Goal: Information Seeking & Learning: Check status

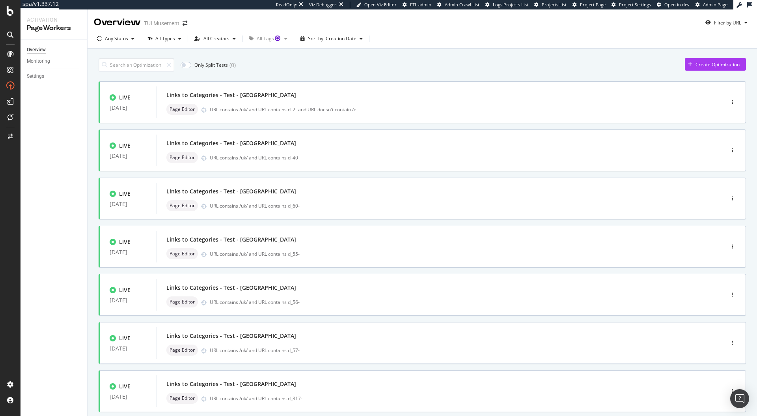
drag, startPoint x: 0, startPoint y: 0, endPoint x: 552, endPoint y: 48, distance: 554.5
click at [552, 48] on div "Any Status All Types All Creators All Tags Sort by: Creation Date" at bounding box center [423, 40] width 670 height 16
click at [37, 65] on div "Monitoring" at bounding box center [57, 61] width 60 height 11
click at [39, 62] on div "Monitoring" at bounding box center [38, 61] width 23 height 8
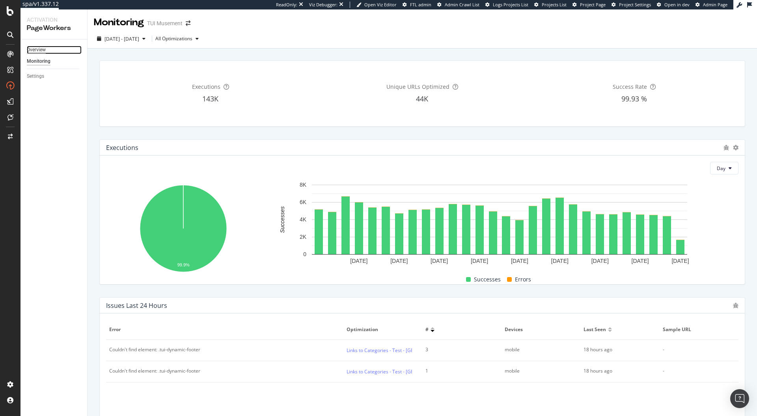
click at [32, 50] on div "Overview" at bounding box center [36, 50] width 19 height 8
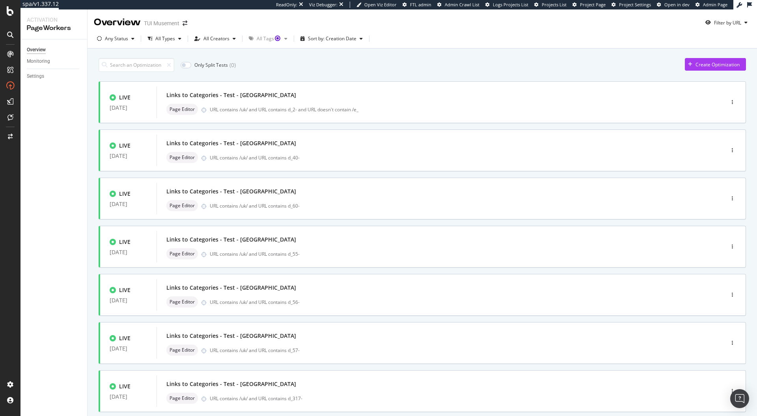
click at [476, 46] on div "Any Status All Types All Creators All Tags Sort by: Creation Date" at bounding box center [423, 40] width 670 height 16
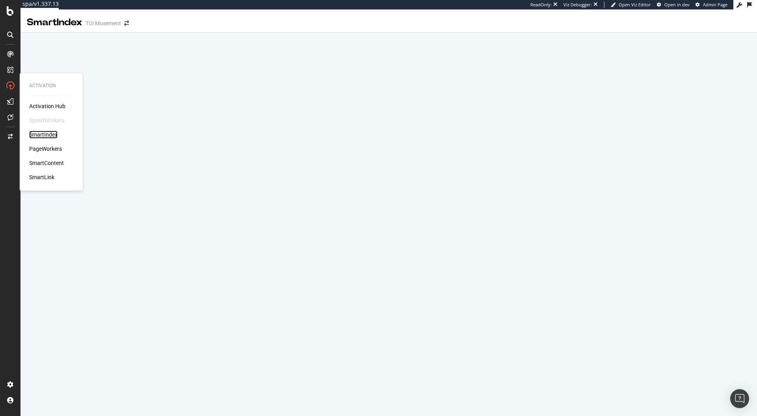
click at [49, 134] on div "SmartIndex" at bounding box center [43, 135] width 28 height 8
click at [41, 135] on div "SmartIndex" at bounding box center [43, 135] width 28 height 8
click at [37, 133] on div "SmartIndex" at bounding box center [43, 135] width 28 height 8
click at [78, 77] on div "Activation Activation Hub SpeedWorkers SmartIndex PageWorkers SmartContent Smar…" at bounding box center [51, 132] width 57 height 114
click at [80, 75] on div "Activation Activation Hub SpeedWorkers SmartIndex PageWorkers SmartContent Smar…" at bounding box center [51, 132] width 63 height 118
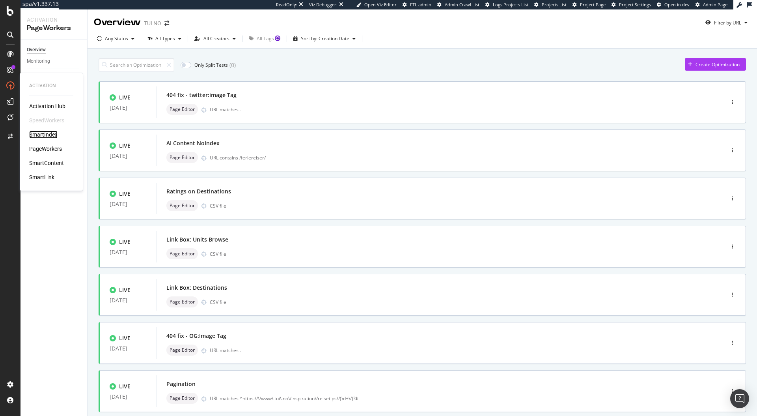
click at [49, 133] on div "SmartIndex" at bounding box center [43, 135] width 28 height 8
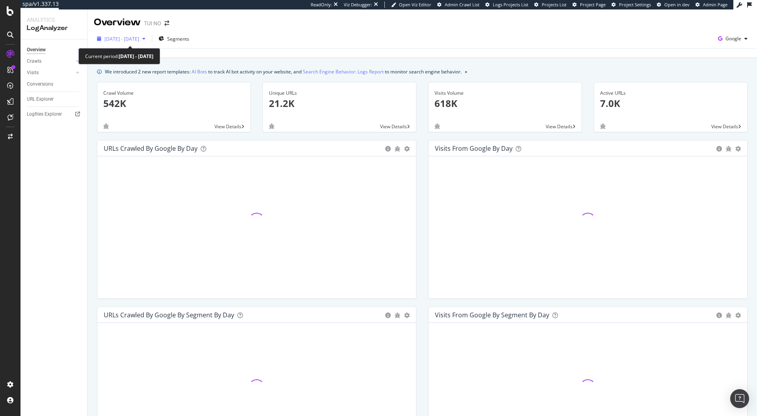
click at [129, 40] on span "2025 Aug. 6th - Sep. 4th" at bounding box center [122, 38] width 35 height 7
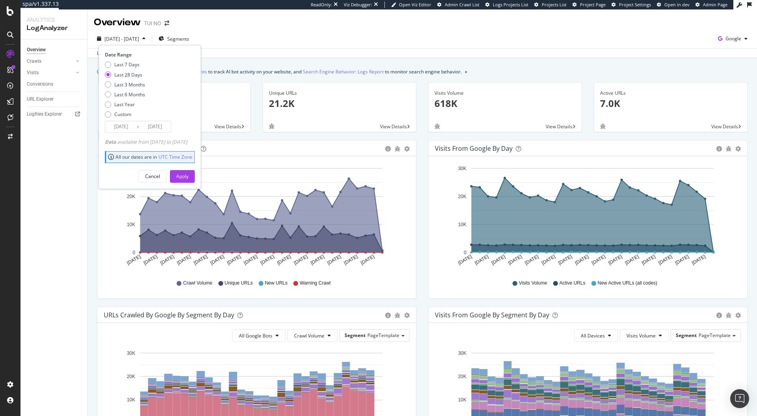
click at [515, 74] on div "We introduced 2 new report templates: AI Bots to track AI bot activity on your …" at bounding box center [422, 71] width 651 height 8
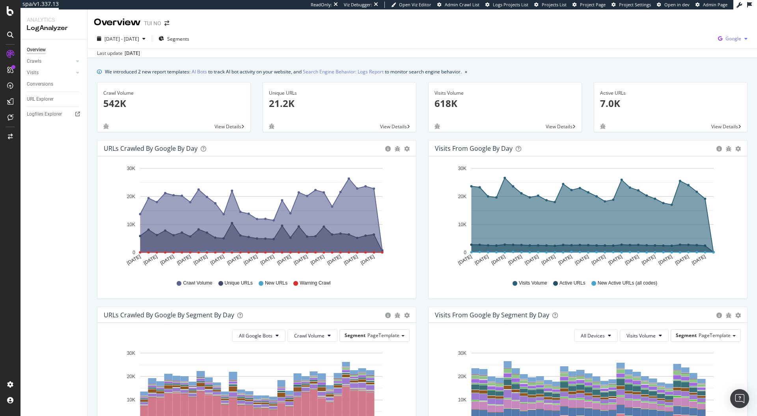
click at [726, 36] on span "Google" at bounding box center [734, 38] width 16 height 7
click at [681, 35] on div "Bing" at bounding box center [682, 31] width 54 height 11
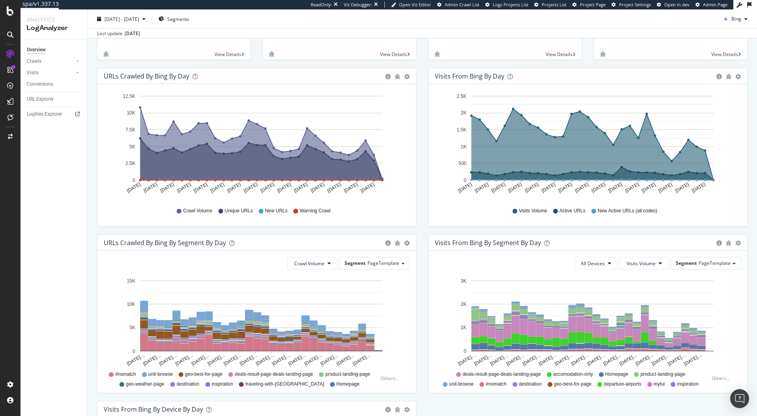
scroll to position [80, 0]
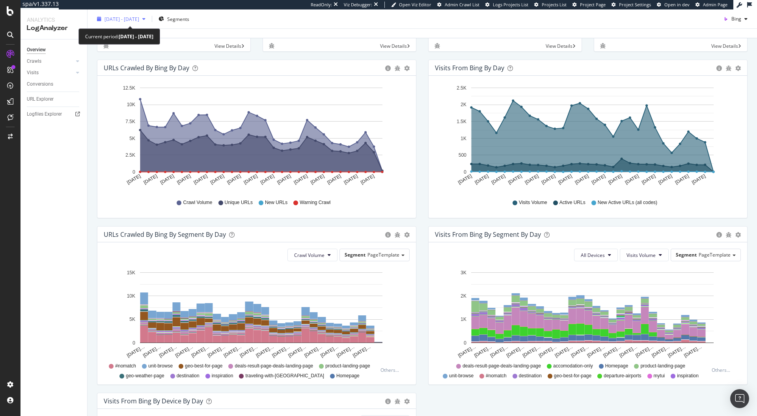
click at [146, 24] on div "2025 Aug. 6th - Sep. 4th" at bounding box center [121, 19] width 55 height 12
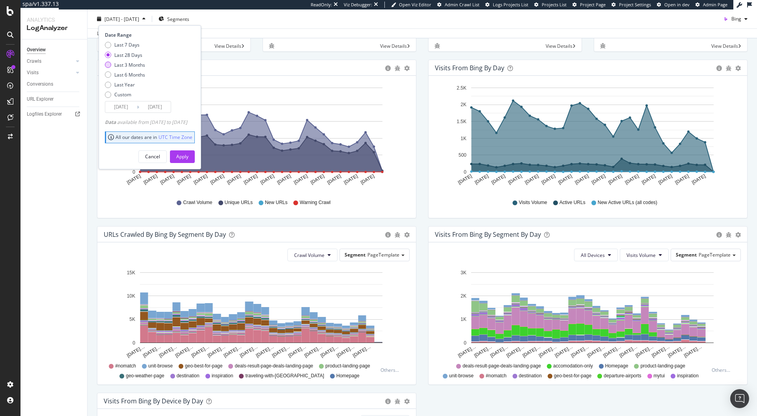
click at [135, 64] on div "Last 3 Months" at bounding box center [129, 64] width 31 height 7
type input "2025/06/05"
click at [189, 155] on div "Apply" at bounding box center [182, 156] width 12 height 7
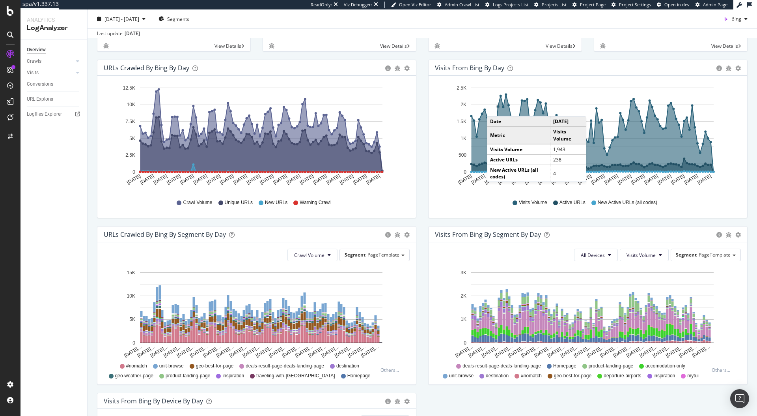
scroll to position [251, 0]
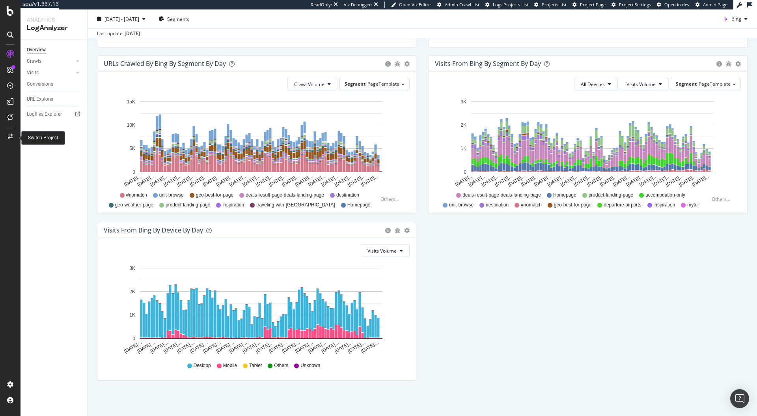
click at [10, 134] on icon at bounding box center [10, 137] width 5 height 6
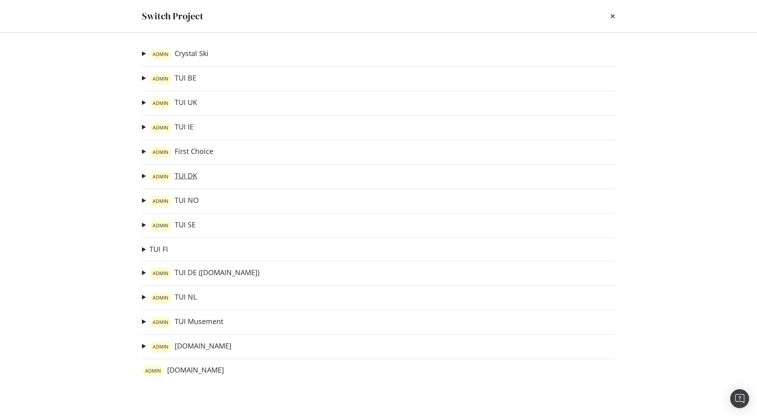
click at [174, 175] on link "ADMIN TUI DK" at bounding box center [173, 176] width 48 height 11
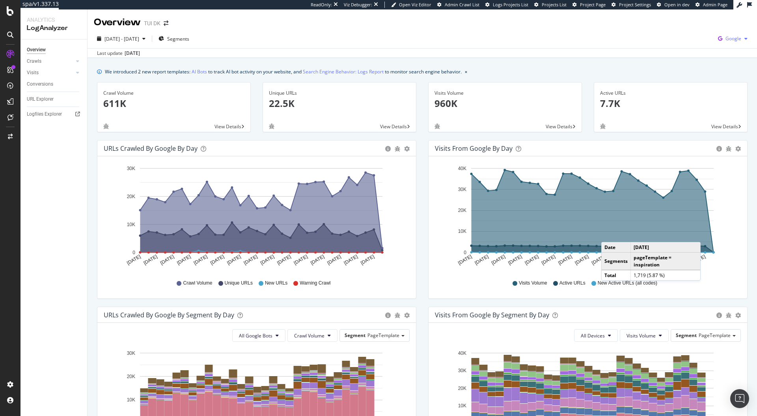
click at [734, 41] on span "Google" at bounding box center [734, 38] width 16 height 7
click at [680, 28] on span "Bing" at bounding box center [688, 31] width 29 height 7
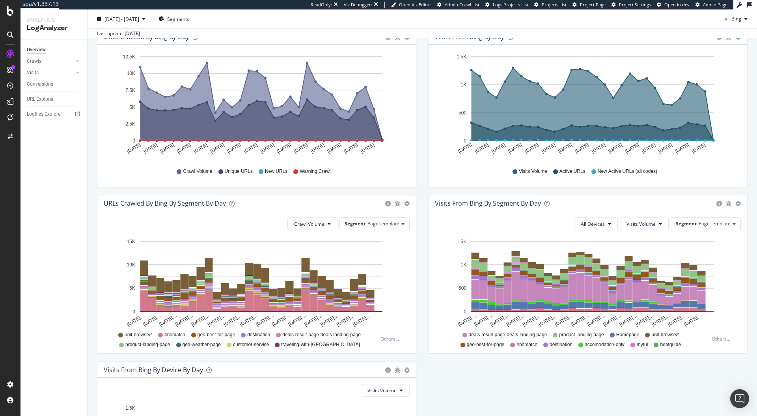
scroll to position [113, 0]
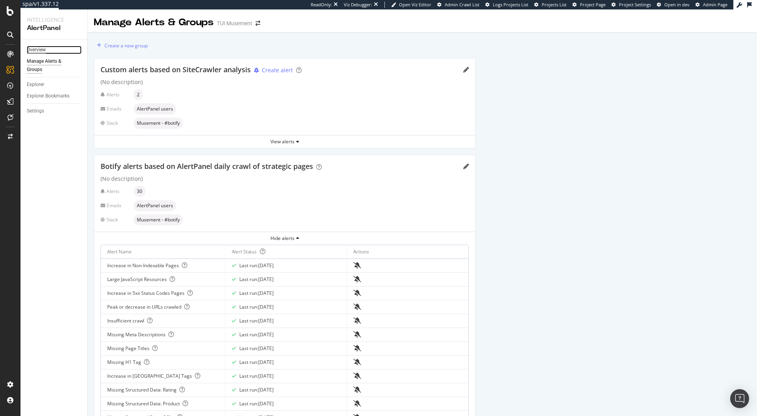
click at [35, 50] on div "Overview" at bounding box center [36, 50] width 19 height 8
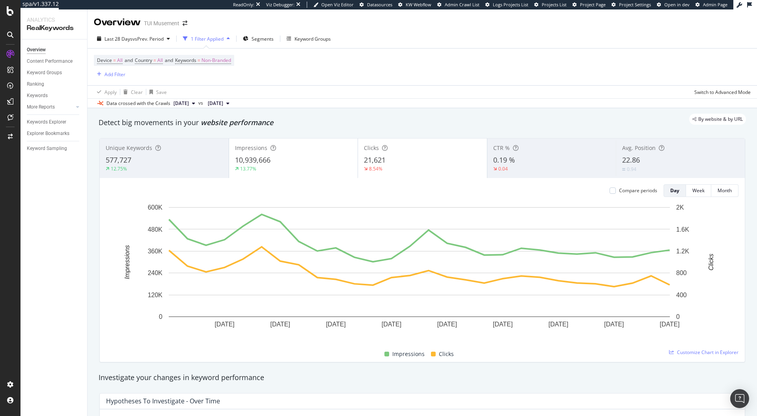
click at [125, 32] on div "Last 28 Days vs Prev. Period 1 Filter Applied Segments Keyword Groups Device = …" at bounding box center [423, 68] width 670 height 79
click at [126, 37] on span "Last 28 Days" at bounding box center [119, 38] width 28 height 7
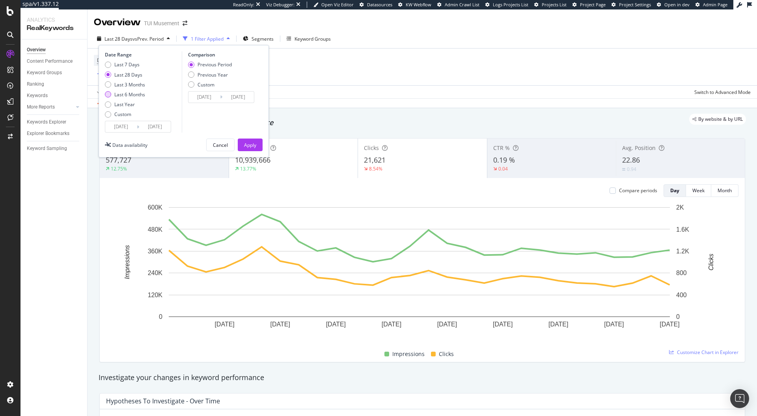
click at [134, 95] on div "Last 6 Months" at bounding box center [129, 94] width 31 height 7
type input "2025/03/02"
type input "2024/08/29"
type input "2025/03/01"
drag, startPoint x: 256, startPoint y: 141, endPoint x: 190, endPoint y: 110, distance: 72.9
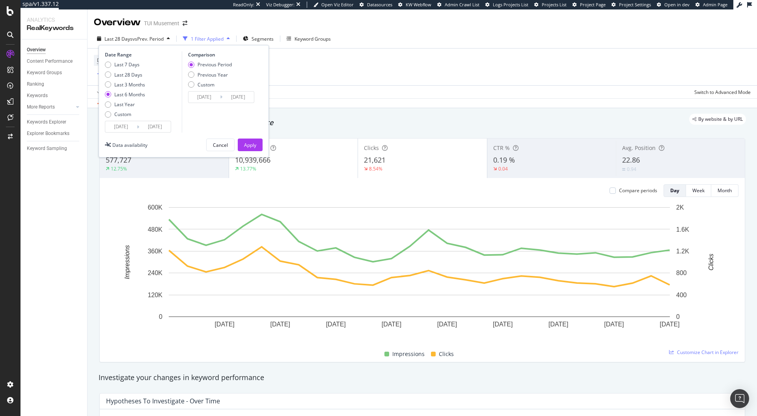
click at [200, 110] on div "Date Range Last 7 Days Last 28 Days Last 3 Months Last 6 Months Last Year Custo…" at bounding box center [184, 101] width 170 height 112
click at [107, 103] on div "Last Year" at bounding box center [108, 104] width 6 height 6
type input "2024/09/02"
click at [248, 143] on div "Apply" at bounding box center [250, 145] width 12 height 7
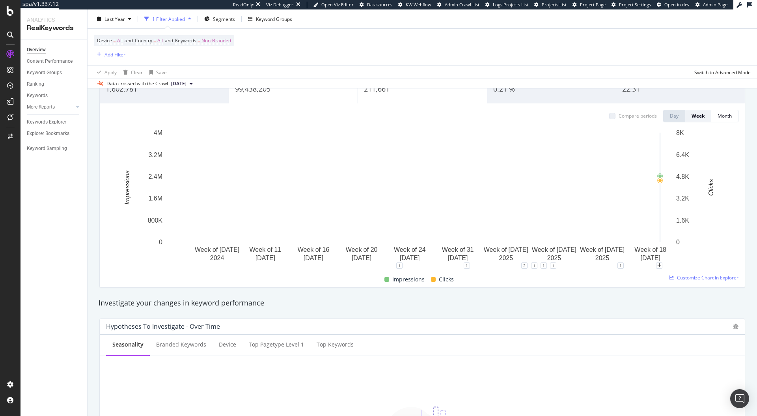
scroll to position [77, 0]
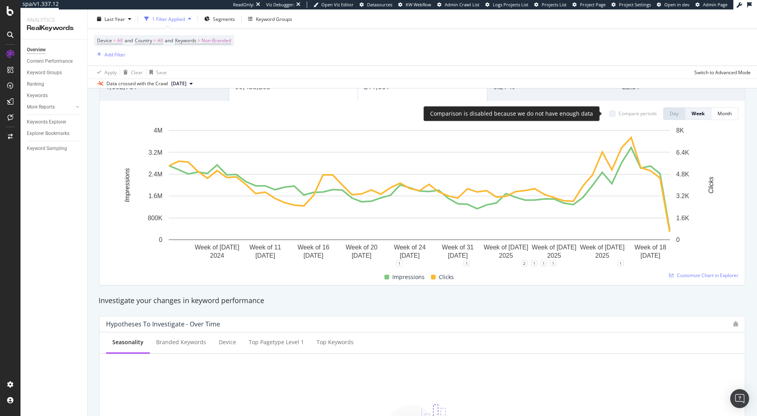
click at [609, 112] on div at bounding box center [612, 113] width 6 height 6
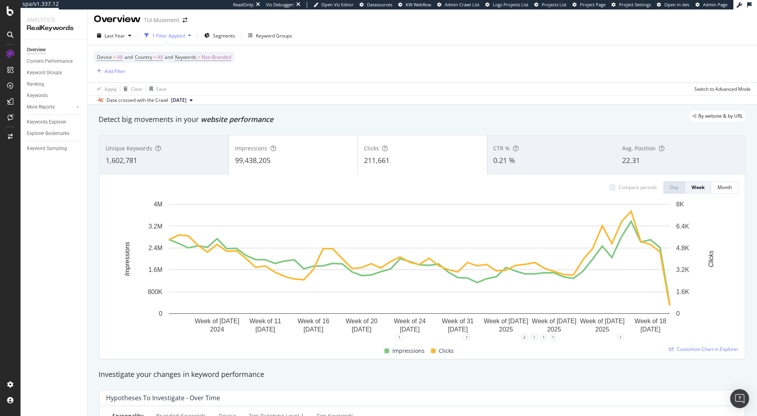
scroll to position [0, 0]
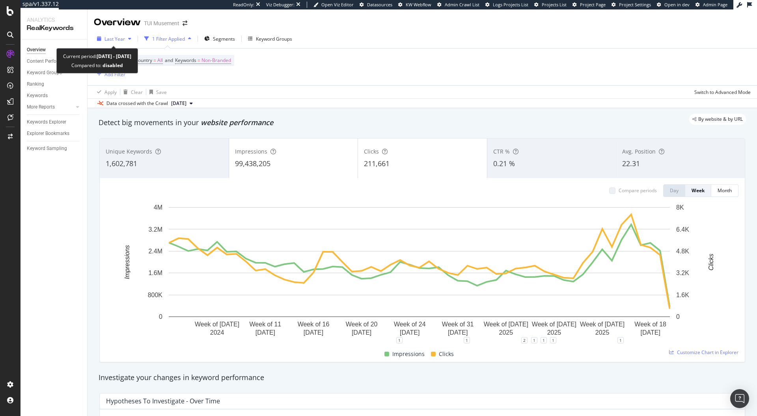
click at [126, 39] on div "button" at bounding box center [129, 38] width 9 height 5
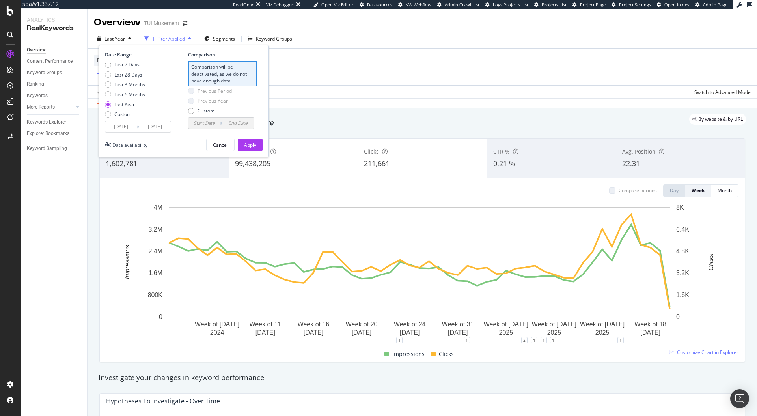
click at [371, 67] on div "Device = All and Country = All and Keywords = Non-Branded Add Filter" at bounding box center [422, 67] width 657 height 37
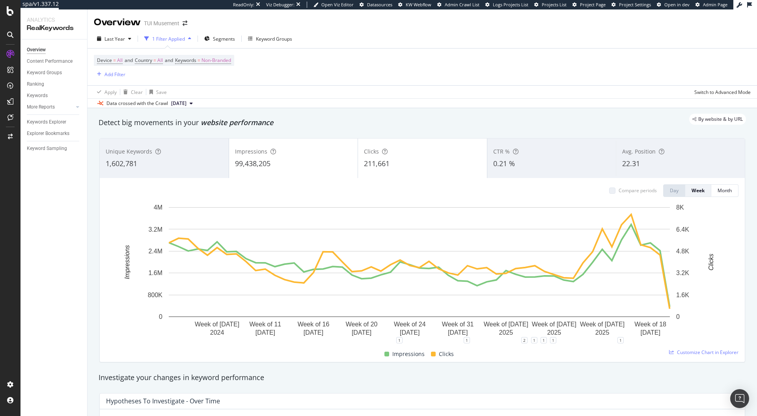
click at [591, 101] on div "Data crossed with the Crawl 2025 Sep. 1st" at bounding box center [423, 102] width 670 height 9
click at [495, 78] on div "Device = All and Country = All and Keywords = Non-Branded Add Filter" at bounding box center [422, 67] width 657 height 37
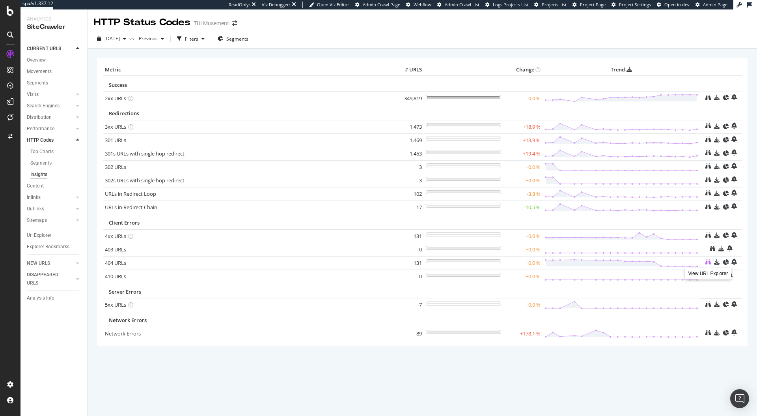
click at [707, 262] on icon at bounding box center [708, 262] width 6 height 6
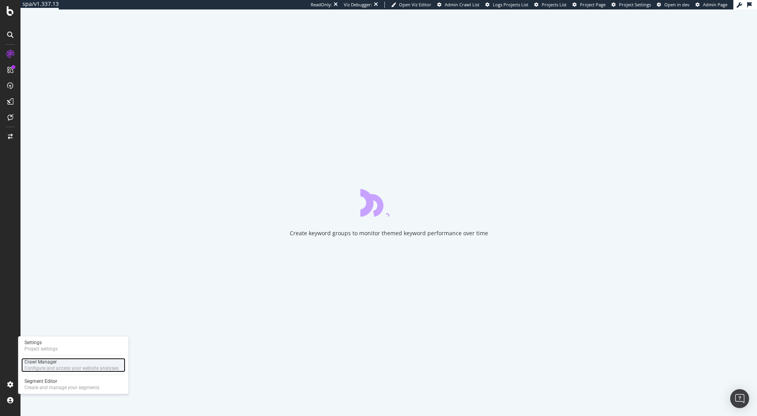
drag, startPoint x: 49, startPoint y: 362, endPoint x: 53, endPoint y: 364, distance: 4.1
click at [49, 362] on div "Crawl Manager" at bounding box center [71, 361] width 94 height 6
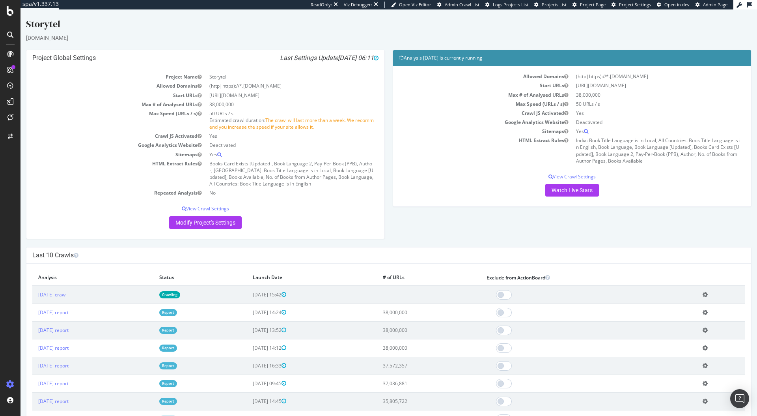
click at [240, 293] on td "Crawling" at bounding box center [200, 295] width 94 height 18
click at [67, 295] on link "[DATE] crawl" at bounding box center [52, 294] width 28 height 7
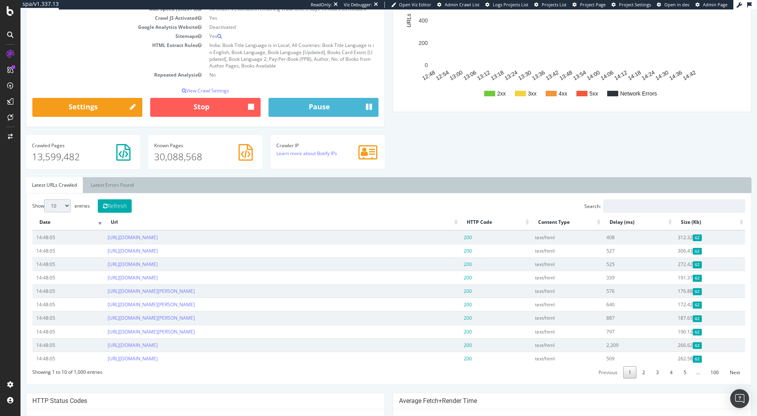
scroll to position [198, 0]
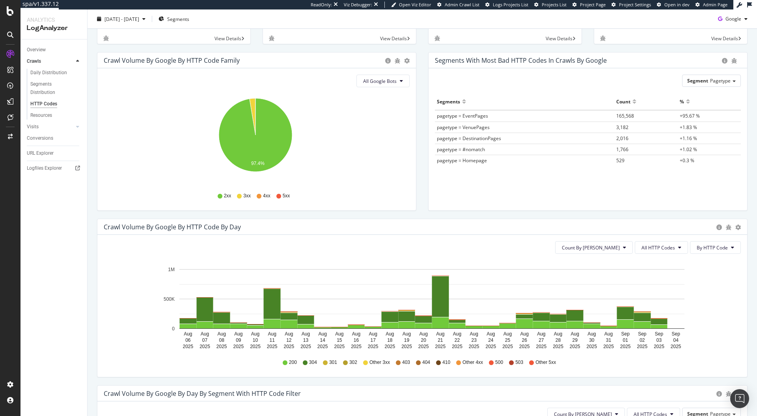
scroll to position [106, 0]
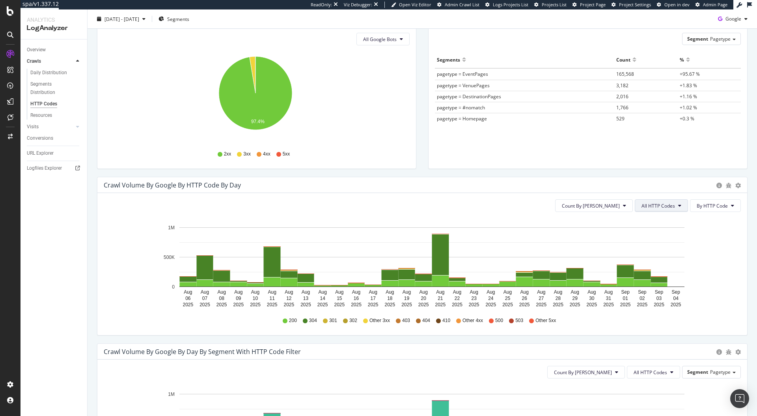
click at [647, 200] on button "All HTTP Codes" at bounding box center [661, 205] width 53 height 13
click at [648, 254] on div "Bad HTTP Codes" at bounding box center [657, 249] width 52 height 11
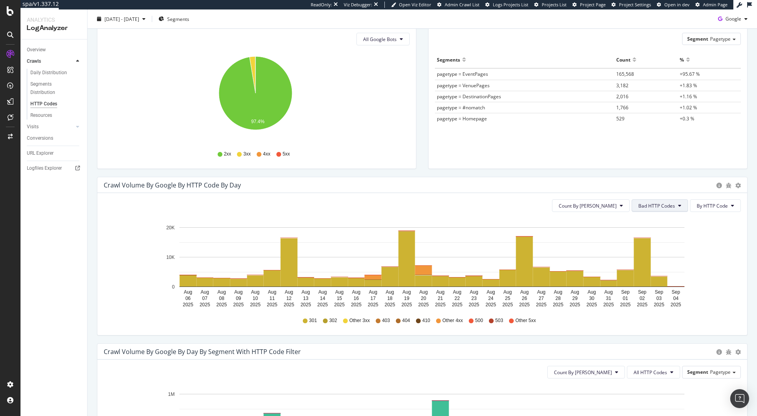
click at [650, 204] on span "Bad HTTP Codes" at bounding box center [656, 205] width 37 height 7
click at [648, 280] on span "4xx family" at bounding box center [654, 279] width 40 height 7
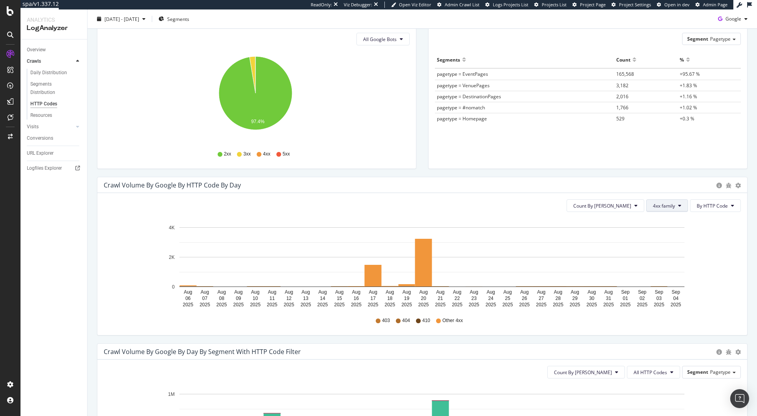
click at [660, 205] on span "4xx family" at bounding box center [664, 205] width 22 height 7
click at [658, 220] on span "All HTTP Codes" at bounding box center [668, 221] width 40 height 7
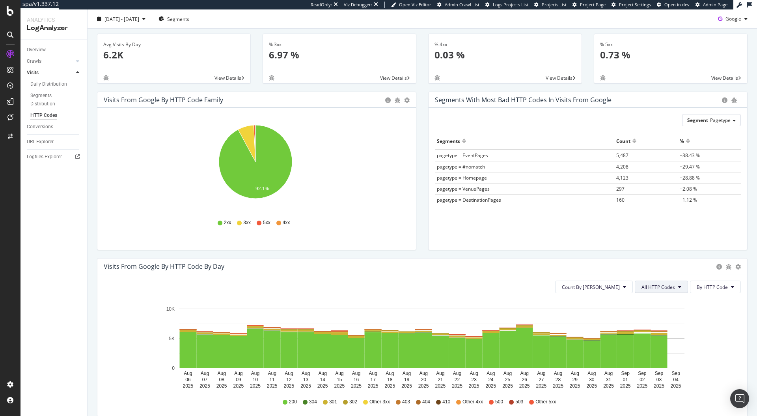
click at [653, 282] on button "All HTTP Codes" at bounding box center [661, 286] width 53 height 13
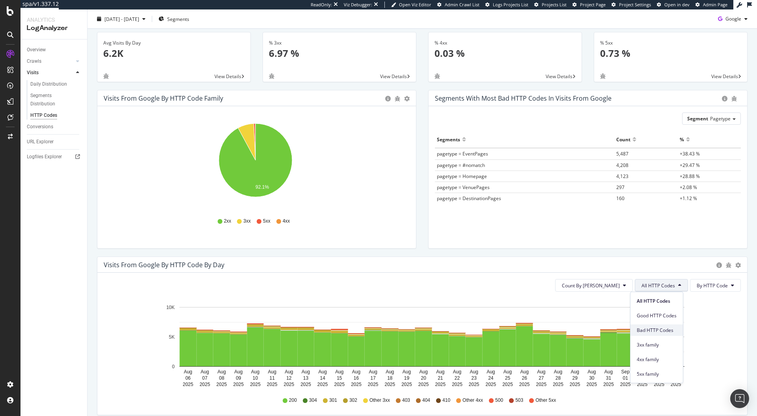
click at [662, 335] on div "Bad HTTP Codes" at bounding box center [657, 329] width 52 height 11
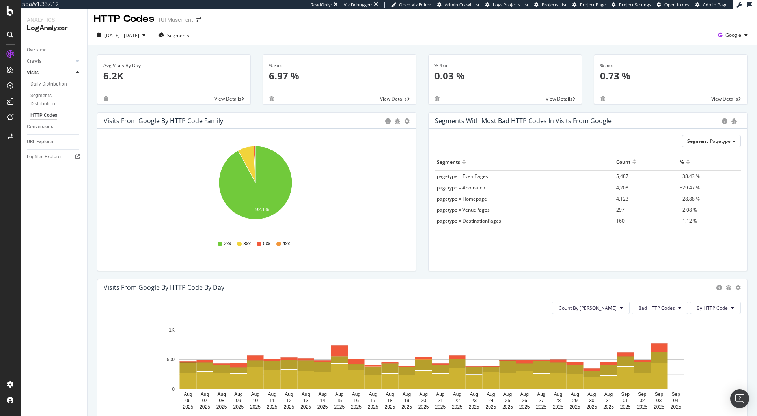
scroll to position [0, 0]
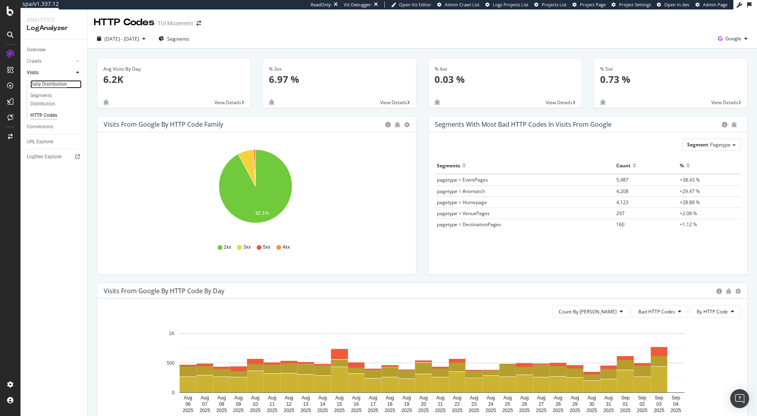
click at [54, 83] on div "Daily Distribution" at bounding box center [48, 84] width 37 height 8
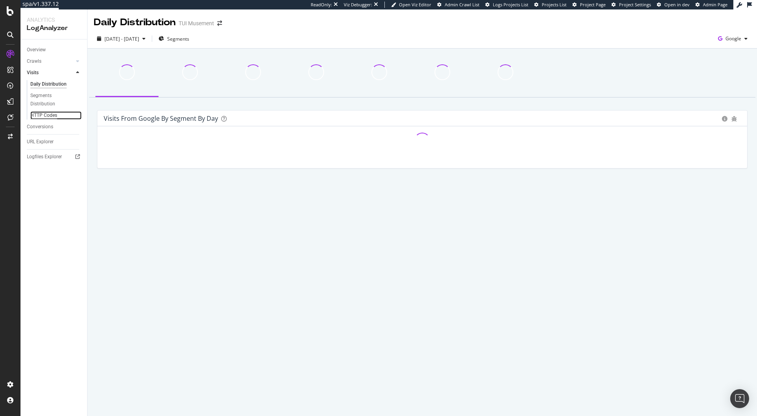
click at [37, 114] on div "HTTP Codes" at bounding box center [43, 115] width 27 height 8
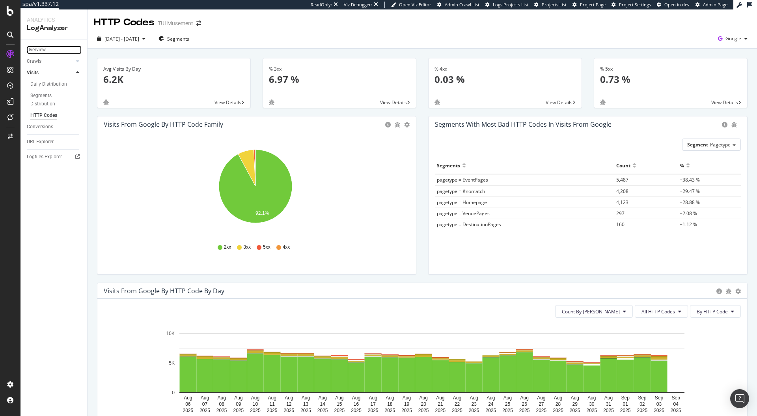
drag, startPoint x: 37, startPoint y: 50, endPoint x: 56, endPoint y: 56, distance: 20.0
click at [37, 50] on div "Overview" at bounding box center [36, 50] width 19 height 8
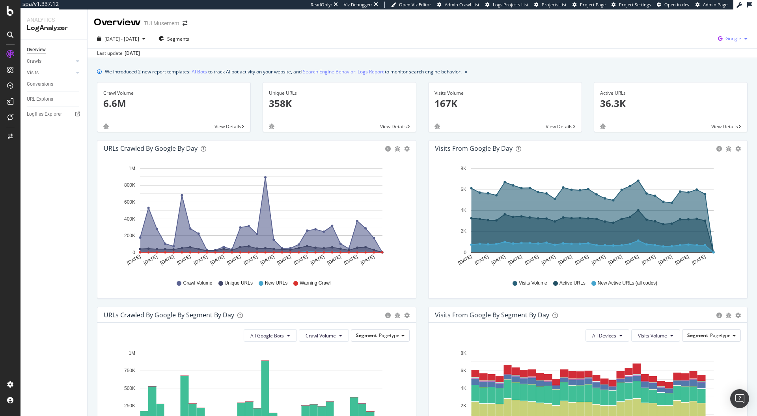
click at [734, 41] on span "Google" at bounding box center [734, 38] width 16 height 7
click at [689, 50] on div "OpenAI" at bounding box center [682, 45] width 54 height 11
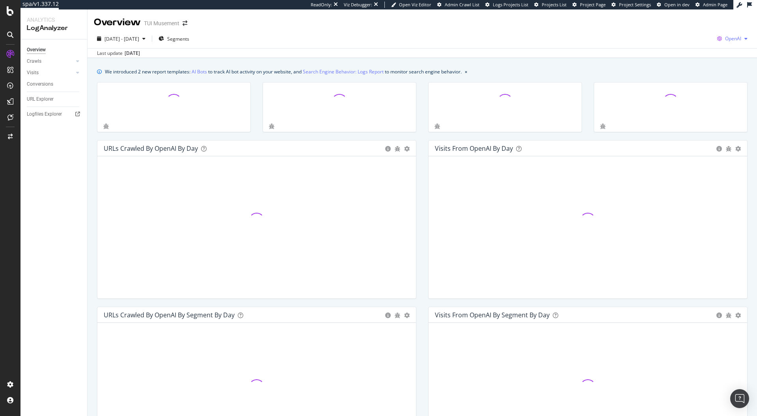
click at [731, 35] on span "OpenAI" at bounding box center [733, 38] width 16 height 7
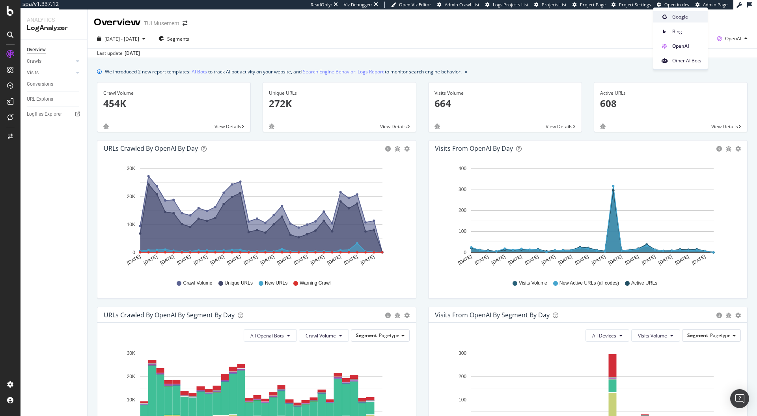
click at [690, 18] on span "Google" at bounding box center [686, 16] width 29 height 7
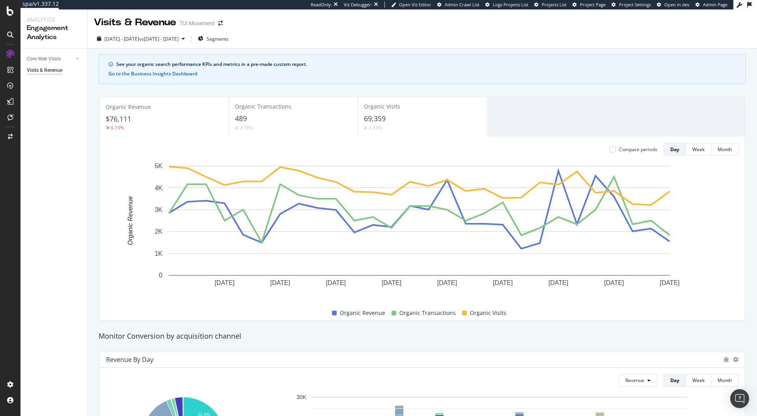
click at [395, 26] on div "Visits & Revenue TUI Musement" at bounding box center [423, 19] width 670 height 20
click at [461, 50] on div "See your organic search performance KPIs and metrics in a pre-made custom repor…" at bounding box center [423, 414] width 670 height 730
click at [400, 77] on div "See your organic search performance KPIs and metrics in a pre-made custom repor…" at bounding box center [423, 69] width 648 height 30
click at [404, 98] on div "Organic Visits 69,359 0.34%" at bounding box center [422, 116] width 129 height 39
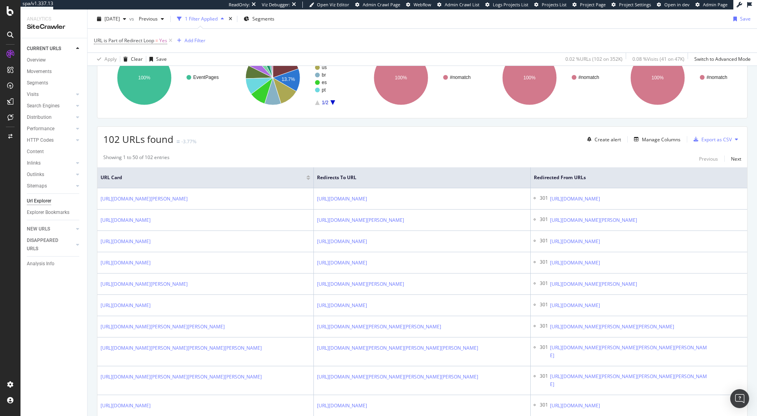
scroll to position [105, 0]
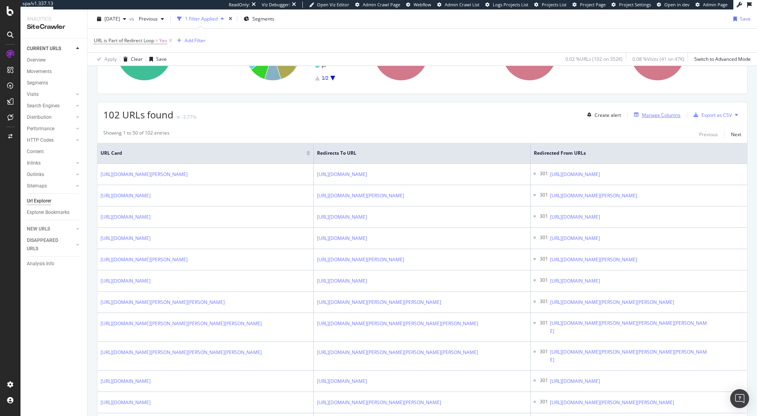
click at [642, 113] on div "Manage Columns" at bounding box center [661, 115] width 39 height 7
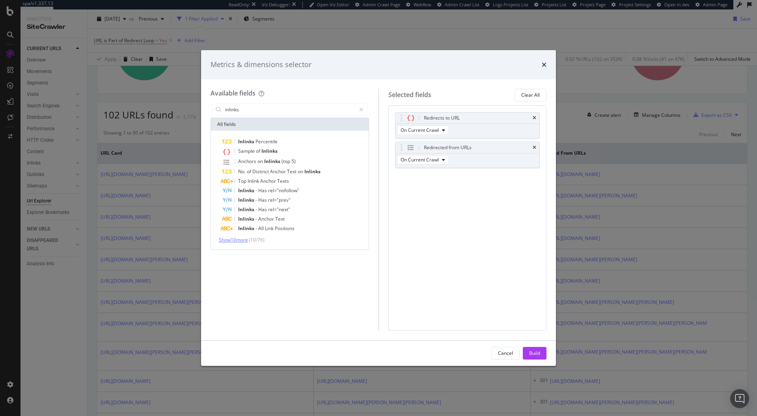
type input "inlinks"
click at [244, 242] on span "Show 10 more" at bounding box center [233, 239] width 29 height 7
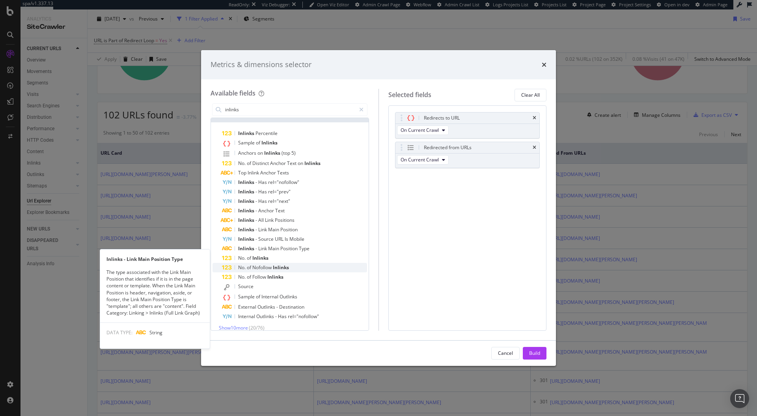
scroll to position [12, 0]
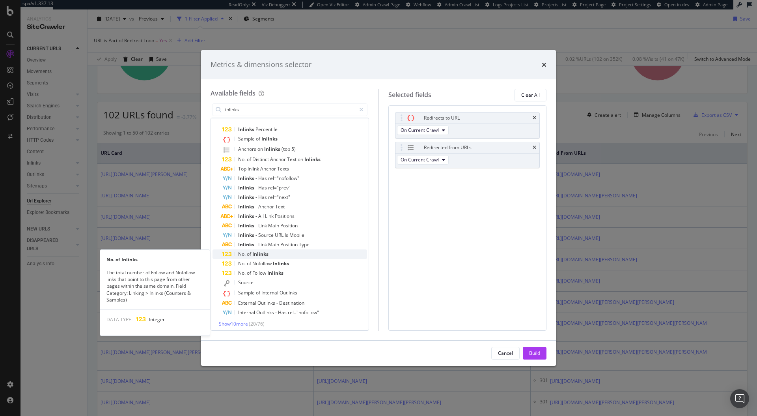
click at [245, 256] on span "No." at bounding box center [242, 253] width 9 height 7
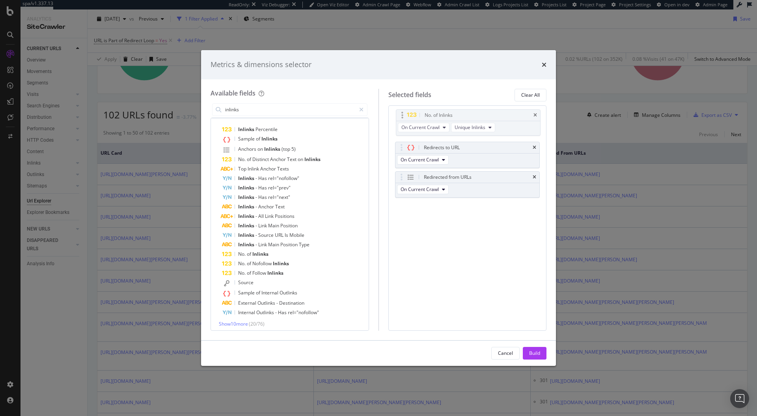
drag, startPoint x: 401, startPoint y: 178, endPoint x: 402, endPoint y: 116, distance: 61.9
click at [402, 116] on body "spa/v1.337.13 ReadOnly: Viz Debugger: Open Viz Editor Admin Crawl Page Webflow …" at bounding box center [378, 208] width 757 height 416
click at [538, 350] on div "Build" at bounding box center [534, 352] width 11 height 7
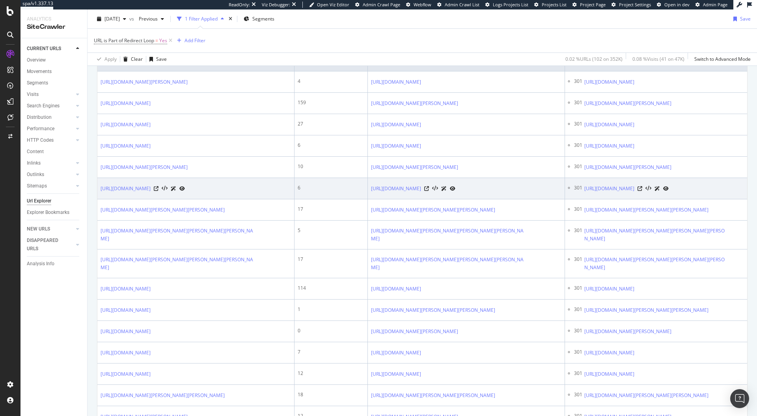
scroll to position [114, 0]
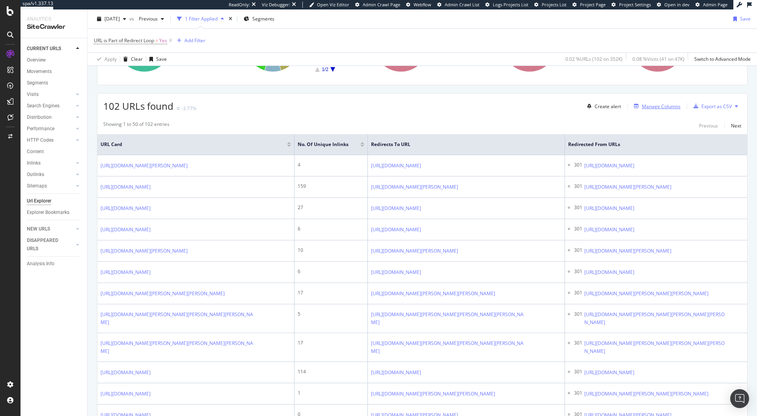
click at [652, 107] on div "Manage Columns" at bounding box center [661, 106] width 39 height 7
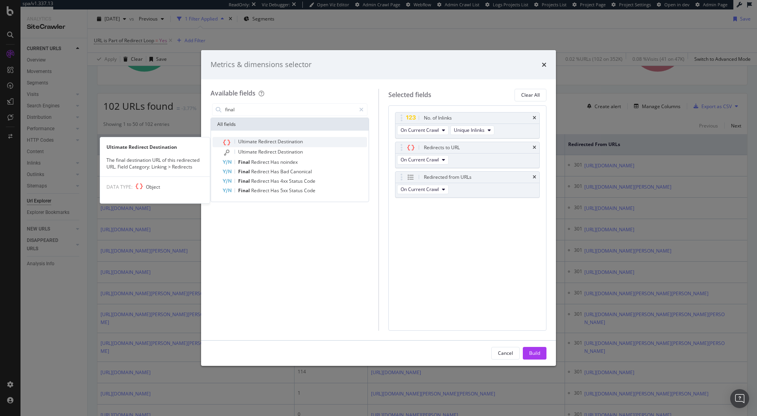
type input "final"
click at [264, 143] on span "Redirect" at bounding box center [267, 141] width 19 height 7
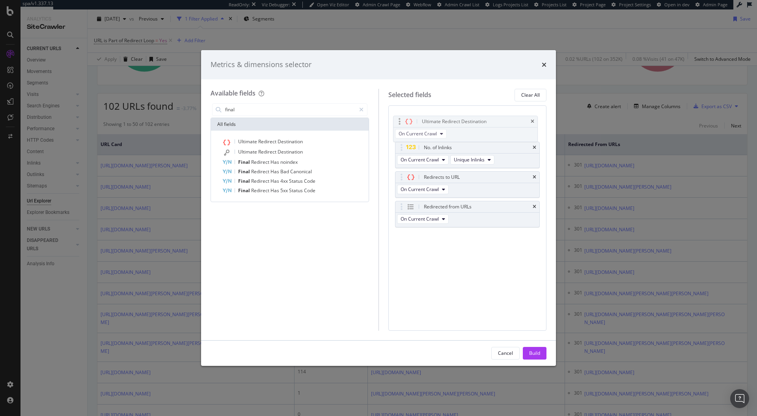
drag, startPoint x: 398, startPoint y: 205, endPoint x: 396, endPoint y: 120, distance: 85.2
click at [396, 120] on body "spa/v1.337.13 ReadOnly: Viz Debugger: Open Viz Editor Admin Crawl Page Webflow …" at bounding box center [378, 208] width 757 height 416
click at [534, 349] on div "Build" at bounding box center [534, 352] width 11 height 7
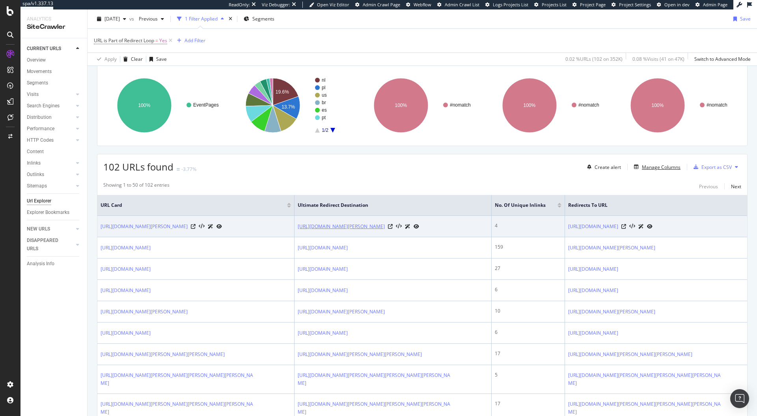
scroll to position [85, 0]
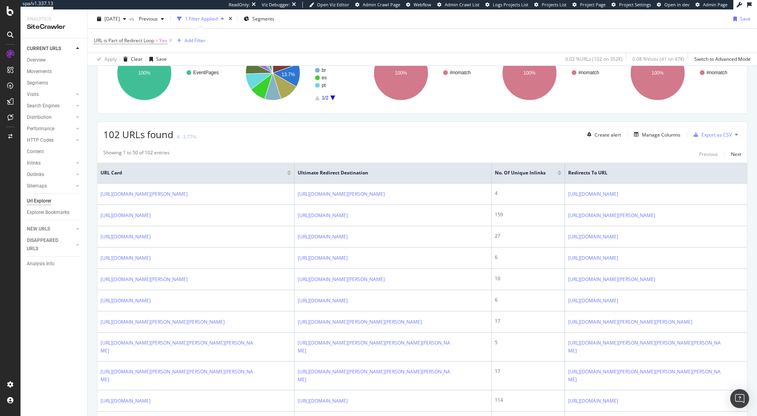
click at [225, 174] on span "URL Card" at bounding box center [193, 172] width 185 height 7
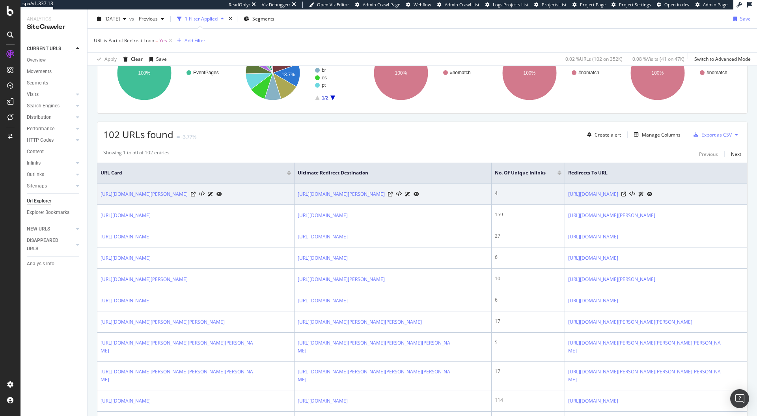
click at [523, 205] on td "4" at bounding box center [528, 193] width 73 height 21
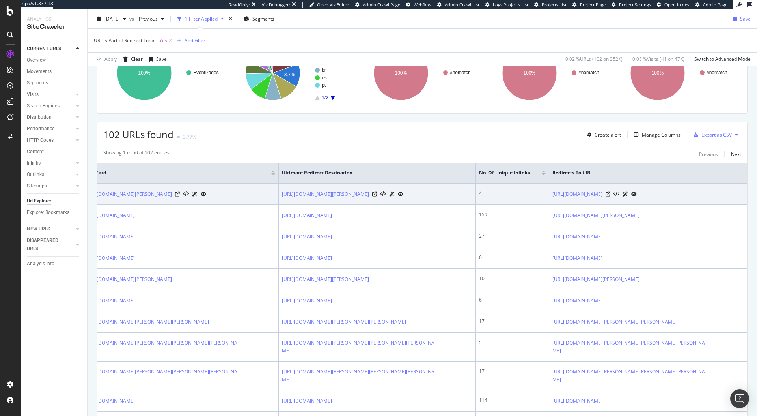
scroll to position [0, 0]
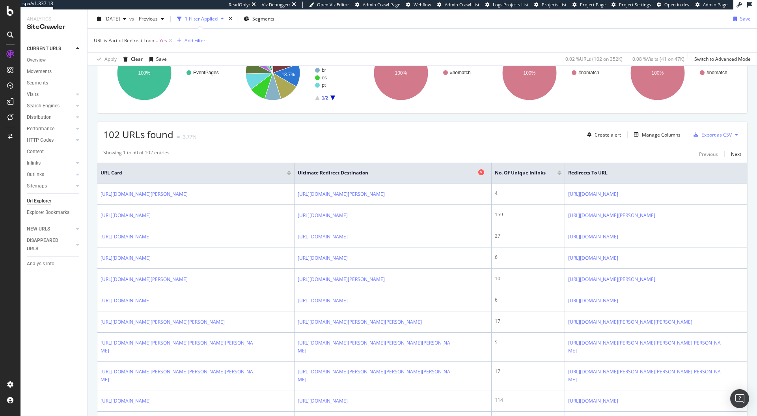
click at [482, 174] on icon at bounding box center [481, 172] width 6 height 6
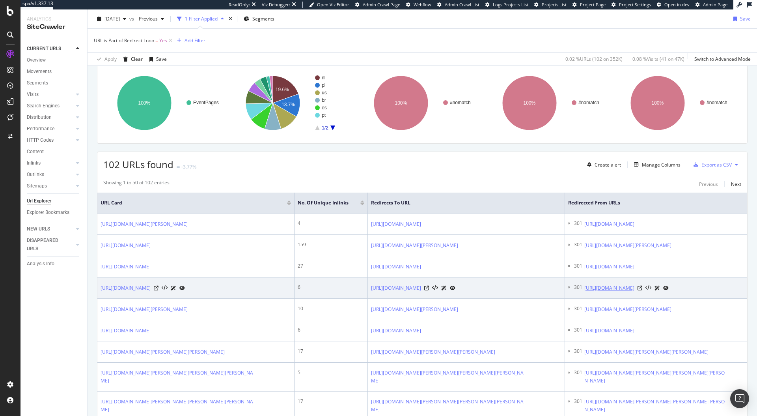
scroll to position [56, 0]
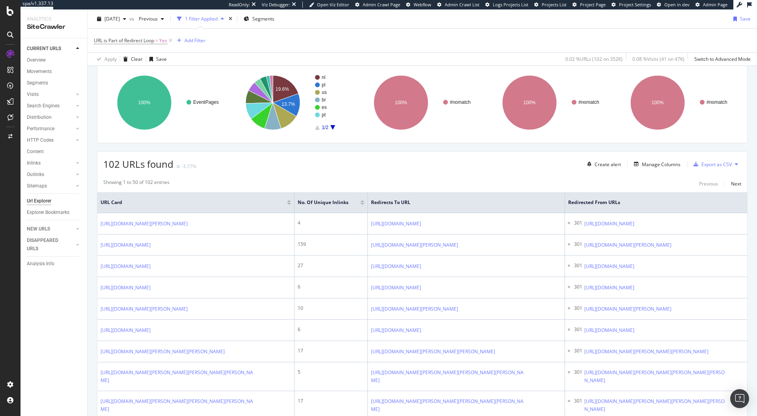
click at [512, 185] on div "Showing 1 to 50 of 102 entries Previous Next" at bounding box center [422, 183] width 650 height 9
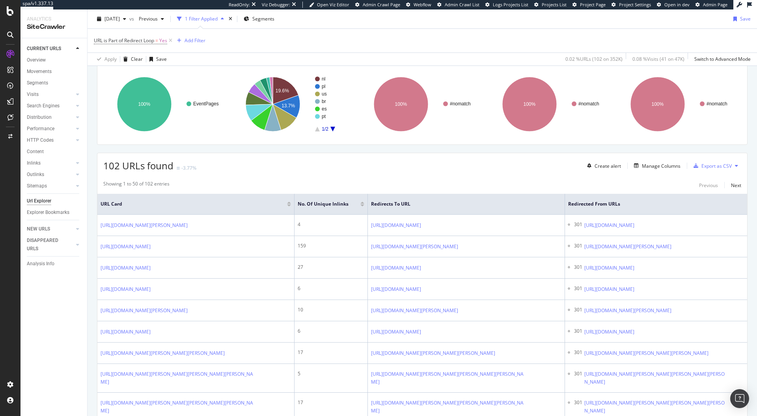
click at [357, 162] on div "102 URLs found -3.77% Create alert Manage Columns Export as CSV" at bounding box center [422, 162] width 650 height 19
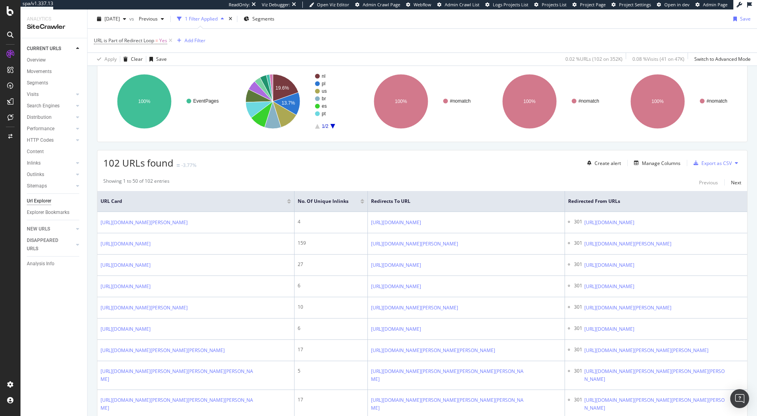
scroll to position [57, 0]
click at [457, 180] on div "Showing 1 to 50 of 102 entries Previous Next" at bounding box center [422, 181] width 650 height 9
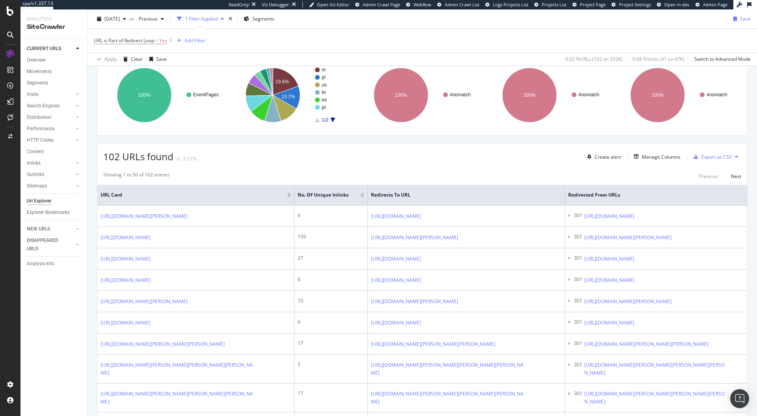
scroll to position [74, 0]
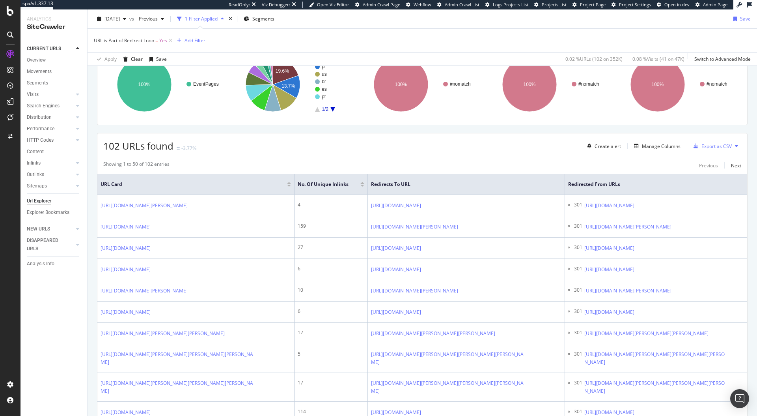
click at [325, 147] on div "102 URLs found -3.77% Create alert Manage Columns Export as CSV" at bounding box center [422, 142] width 650 height 19
click at [651, 143] on div "Manage Columns" at bounding box center [661, 146] width 39 height 7
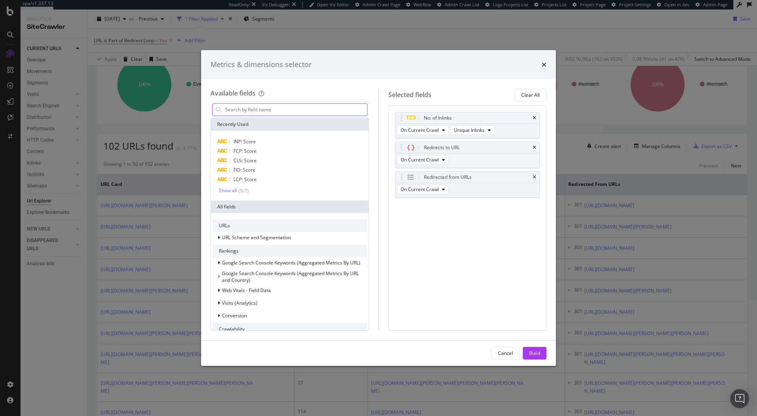
click at [317, 112] on input "modal" at bounding box center [295, 110] width 143 height 12
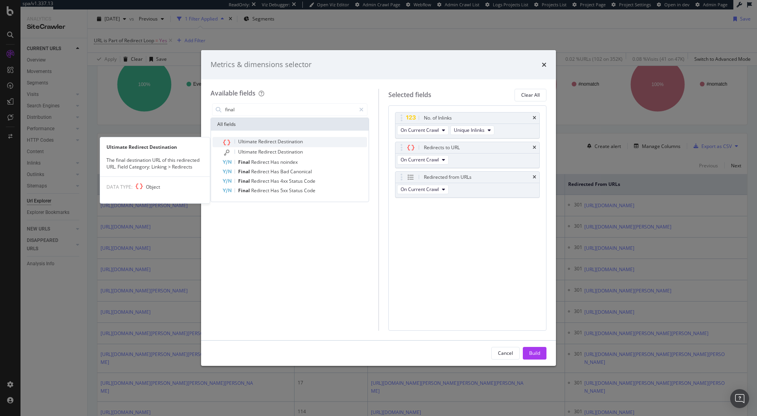
type input "final"
click at [244, 140] on span "Ultimate" at bounding box center [248, 141] width 20 height 7
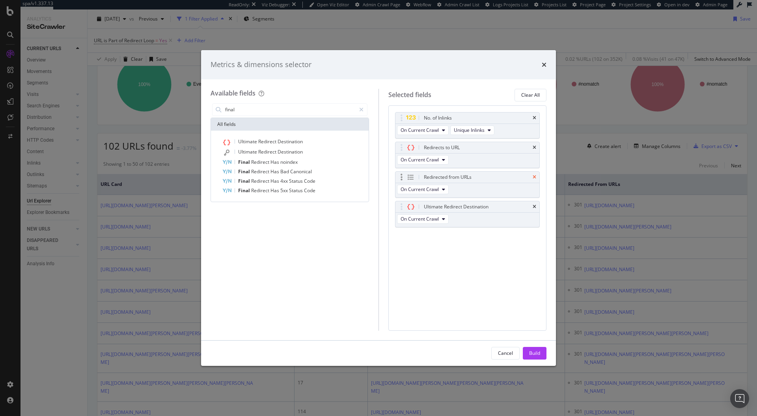
click at [536, 176] on icon "times" at bounding box center [535, 177] width 4 height 5
drag, startPoint x: 536, startPoint y: 353, endPoint x: 539, endPoint y: 346, distance: 7.8
click at [536, 353] on div "Build" at bounding box center [534, 352] width 11 height 7
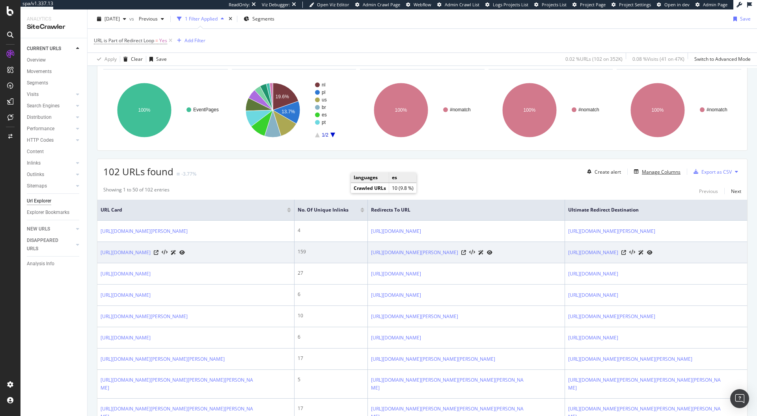
scroll to position [49, 0]
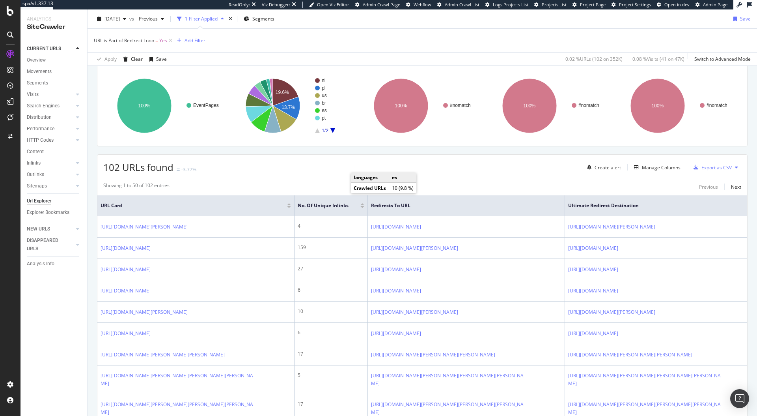
scroll to position [53, 0]
click at [424, 165] on div "102 URLs found -3.77% Create alert Manage Columns Export as CSV" at bounding box center [422, 163] width 650 height 19
click at [661, 165] on div "Manage Columns" at bounding box center [661, 166] width 39 height 7
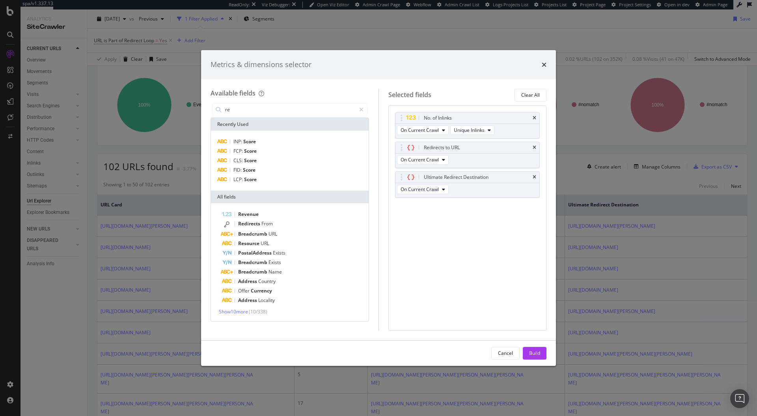
type input "r"
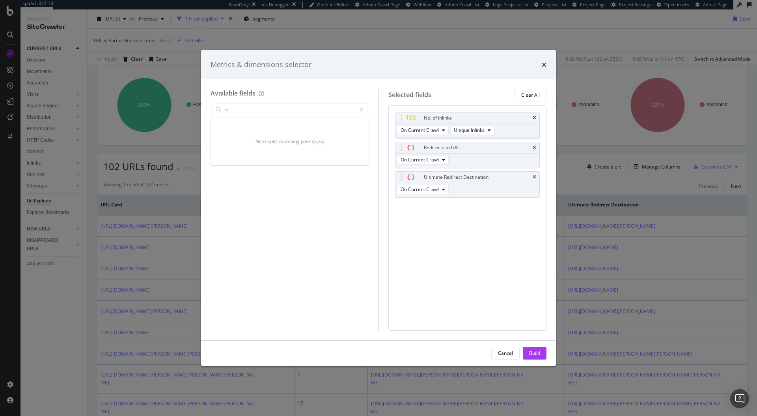
type input "s"
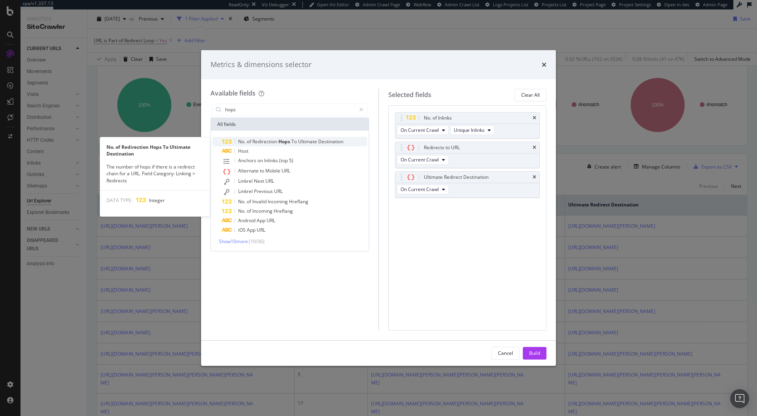
type input "hops"
click at [257, 140] on span "Redirection" at bounding box center [265, 141] width 26 height 7
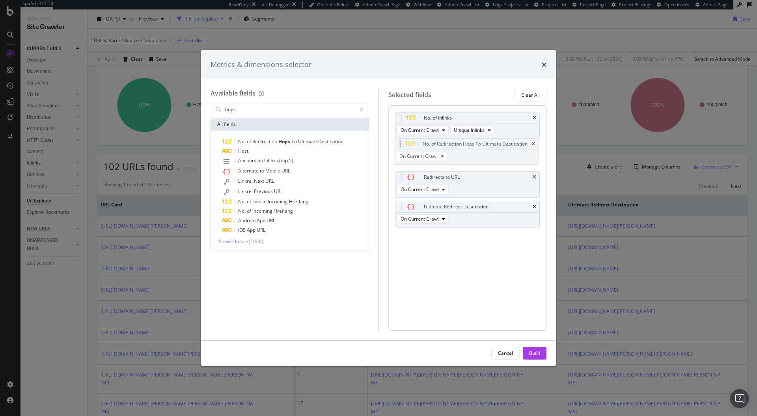
drag, startPoint x: 400, startPoint y: 207, endPoint x: 399, endPoint y: 144, distance: 62.7
click at [399, 144] on body "spa/v1.337.13 ReadOnly: Viz Debugger: Open Viz Editor Admin Crawl Page Webflow …" at bounding box center [378, 208] width 757 height 416
click at [531, 354] on div "Build" at bounding box center [534, 352] width 11 height 7
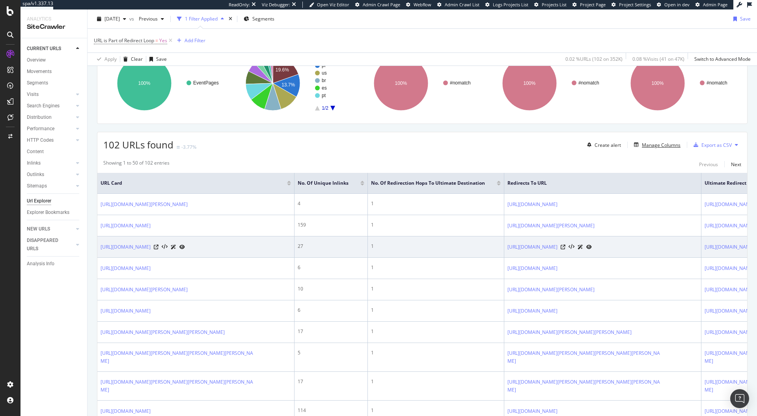
scroll to position [6, 0]
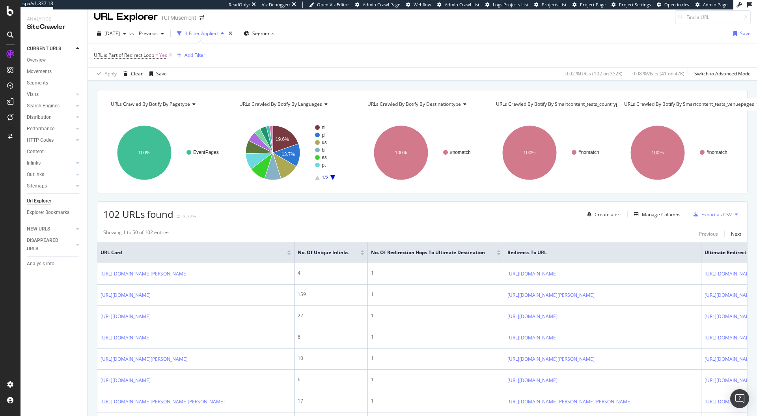
click at [400, 202] on div "102 URLs found -3.77% Create alert Manage Columns Export as CSV" at bounding box center [422, 211] width 650 height 19
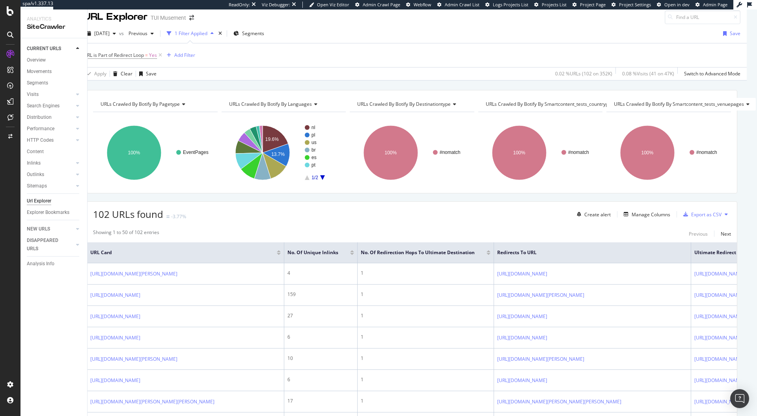
click at [490, 220] on div "102 URLs found -3.77% Create alert Manage Columns Export as CSV" at bounding box center [412, 211] width 650 height 19
click at [234, 216] on div "102 URLs found -3.77% Create alert Manage Columns Export as CSV" at bounding box center [412, 211] width 650 height 19
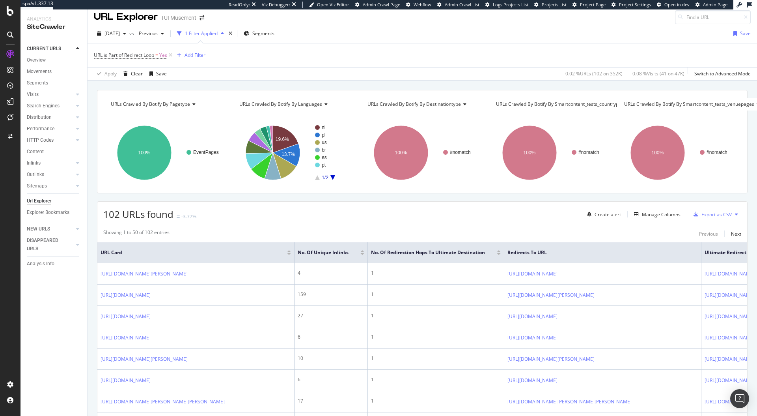
click at [351, 62] on div "URL is Part of Redirect Loop = Yes Add Filter" at bounding box center [422, 55] width 657 height 24
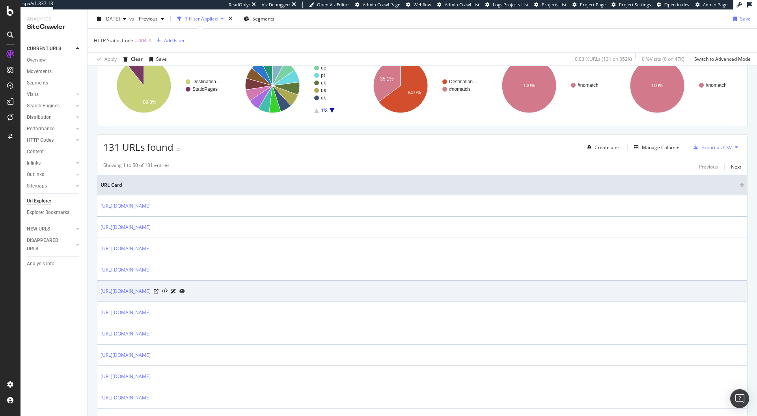
scroll to position [48, 0]
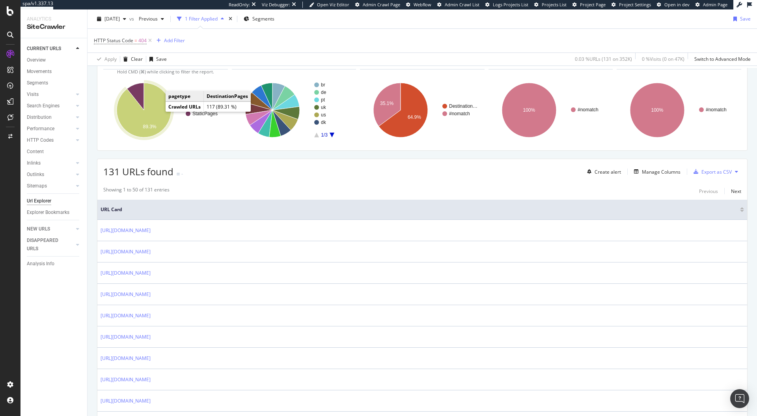
click at [152, 106] on icon "A chart." at bounding box center [144, 110] width 54 height 54
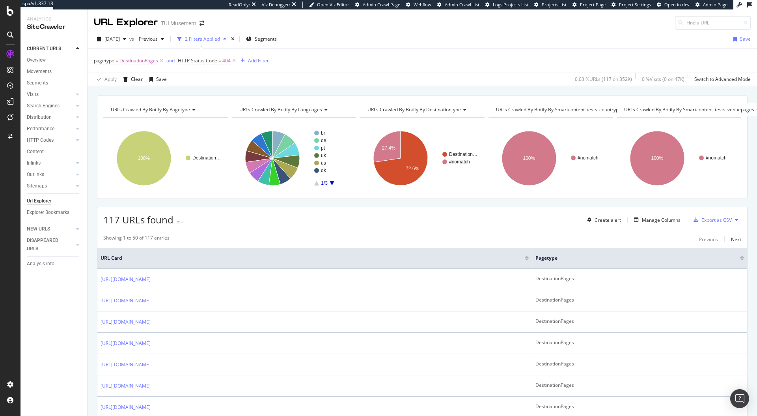
click at [357, 243] on div "Showing 1 to 50 of 117 entries Previous Next" at bounding box center [422, 238] width 650 height 9
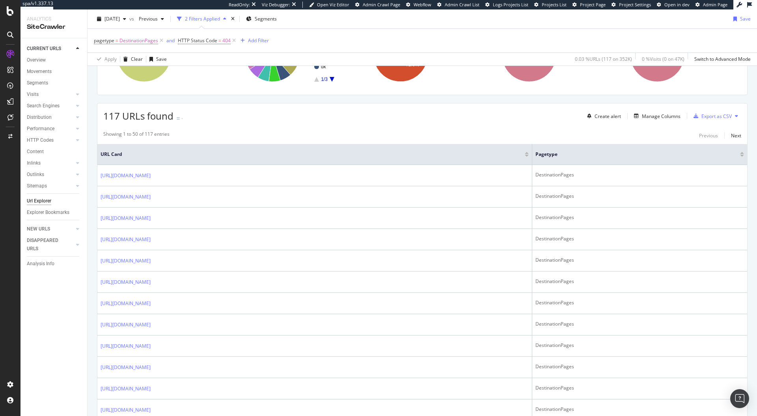
scroll to position [119, 0]
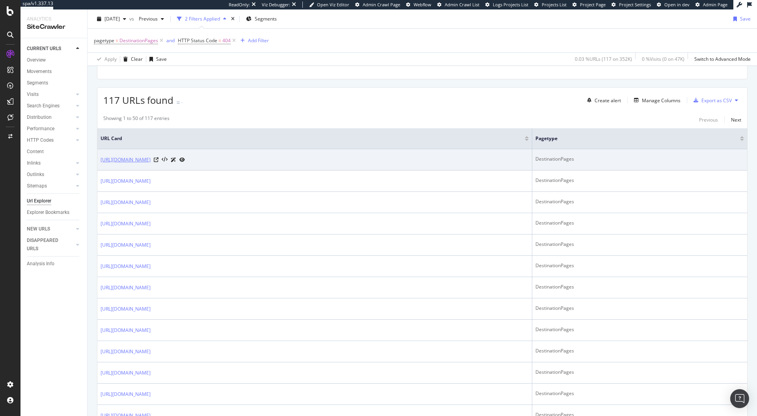
click at [151, 158] on link "https://www.tuimusement.com/us/jamaica/runaway-bay/d_4681-c_83/" at bounding box center [126, 160] width 50 height 8
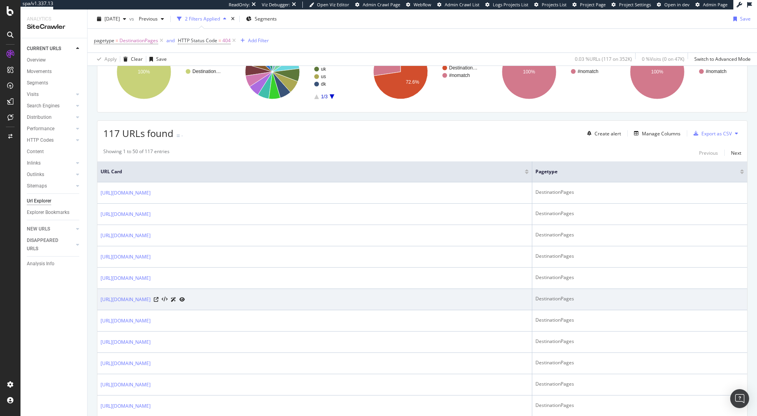
scroll to position [73, 0]
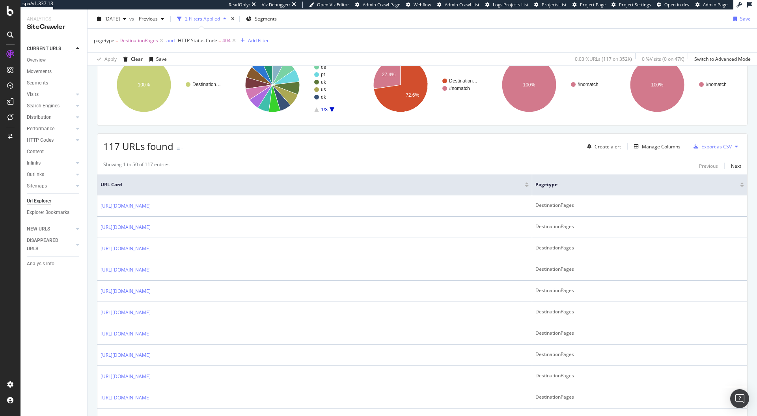
click at [352, 151] on div "117 URLs found - Create alert Manage Columns Export as CSV" at bounding box center [422, 143] width 650 height 19
click at [287, 147] on div "117 URLs found - Create alert Manage Columns Export as CSV" at bounding box center [422, 143] width 650 height 19
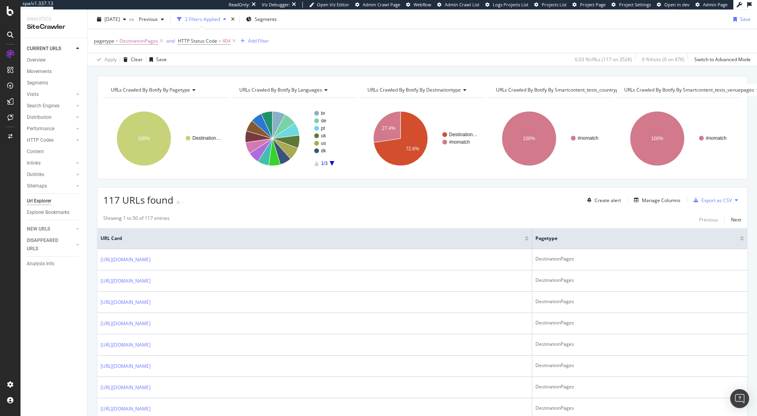
scroll to position [10, 0]
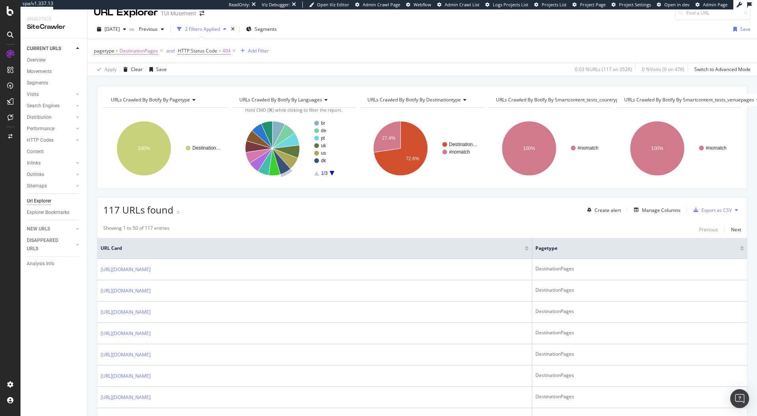
click at [322, 25] on div "2025 Sep. 1st vs Previous 2 Filters Applied Segments Save" at bounding box center [423, 31] width 670 height 16
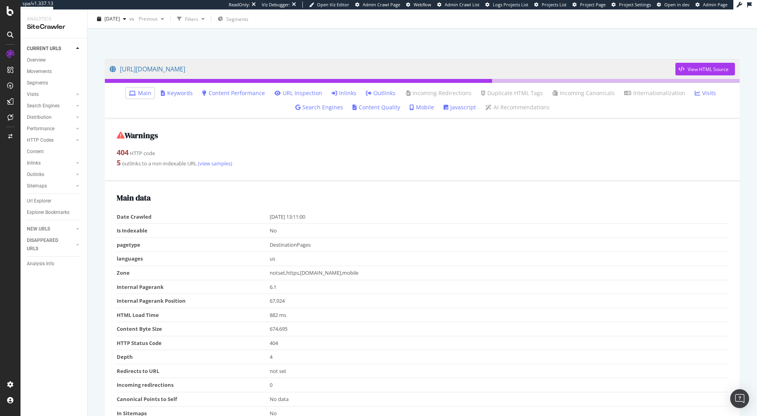
scroll to position [48, 0]
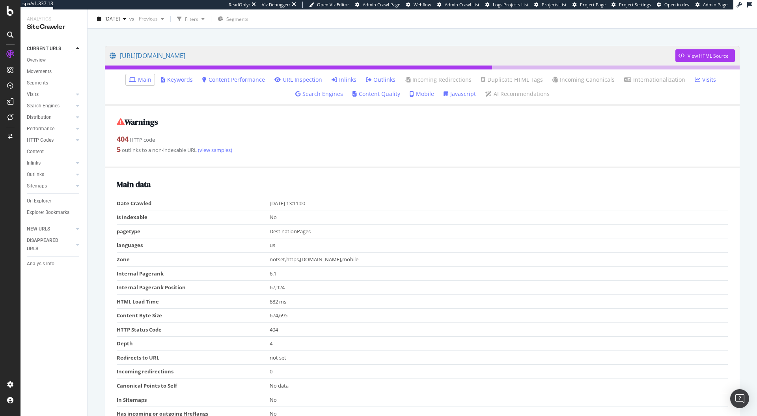
click at [331, 133] on div "Warnings 404 HTTP code 5 outlinks to a non-indexable URL (view samples)" at bounding box center [422, 137] width 635 height 62
click at [352, 128] on div "Warnings 404 HTTP code 5 outlinks to a non-indexable URL (view samples)" at bounding box center [422, 137] width 635 height 62
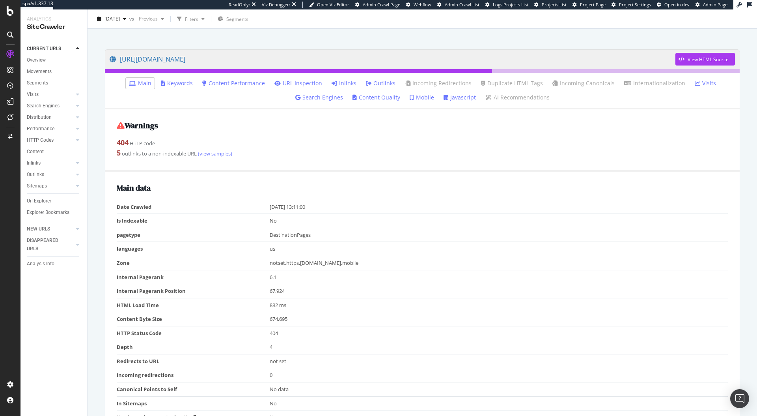
scroll to position [0, 0]
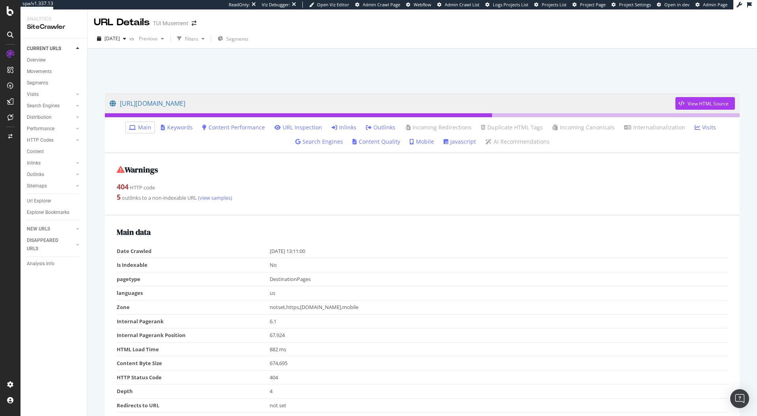
click at [342, 126] on link "Inlinks" at bounding box center [344, 127] width 25 height 8
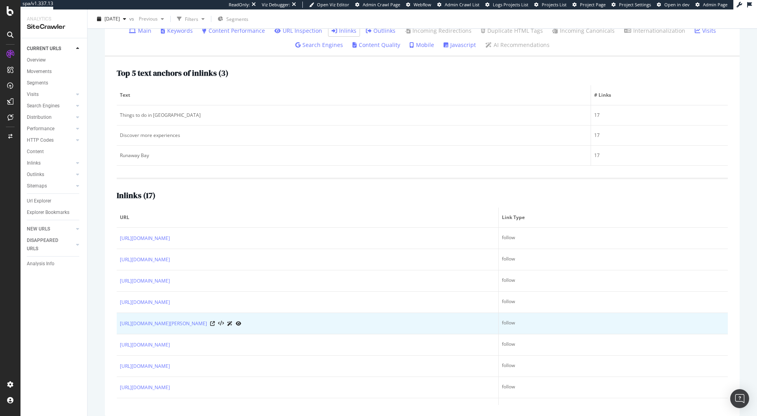
scroll to position [96, 0]
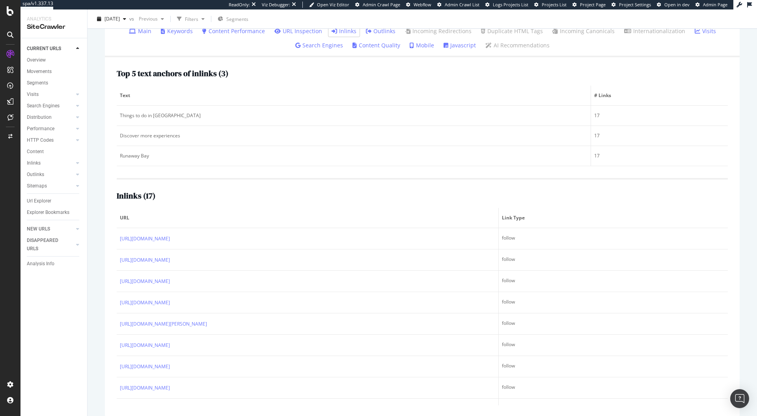
click at [372, 196] on div "Inlinks ( 17 )" at bounding box center [422, 195] width 611 height 9
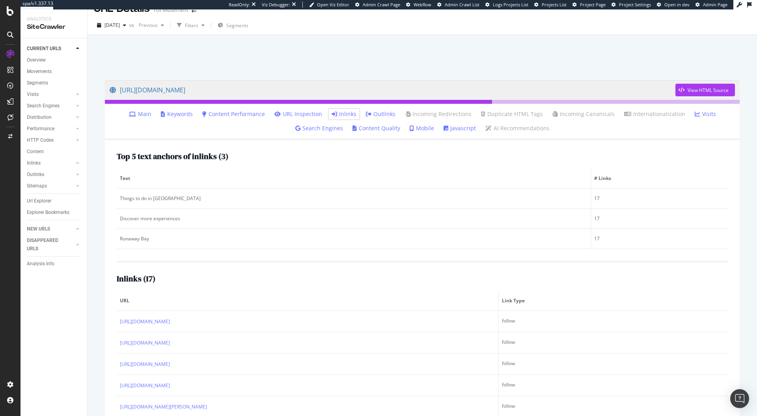
scroll to position [11, 0]
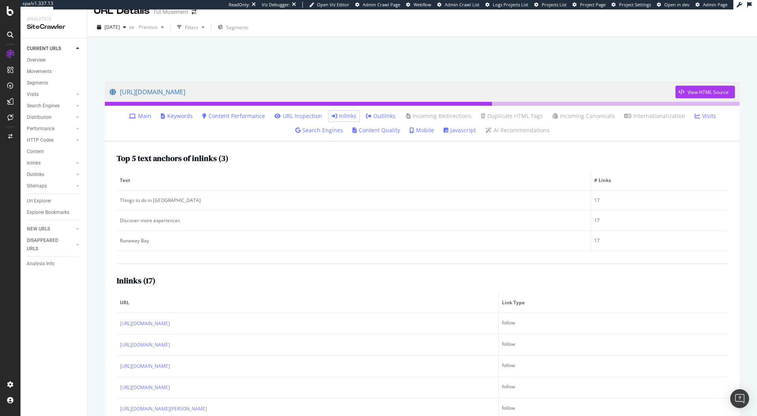
click at [420, 52] on div at bounding box center [422, 58] width 651 height 34
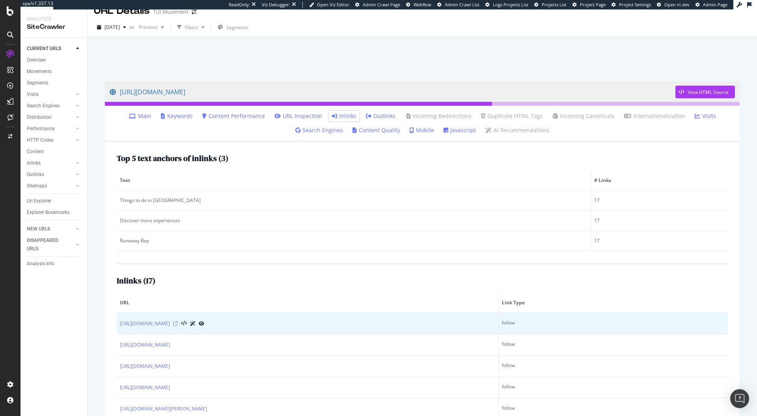
click at [178, 321] on icon at bounding box center [175, 323] width 5 height 5
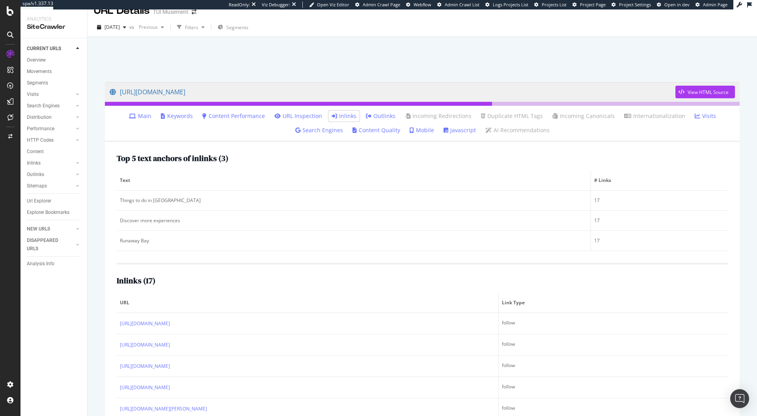
click at [152, 48] on div at bounding box center [422, 58] width 651 height 34
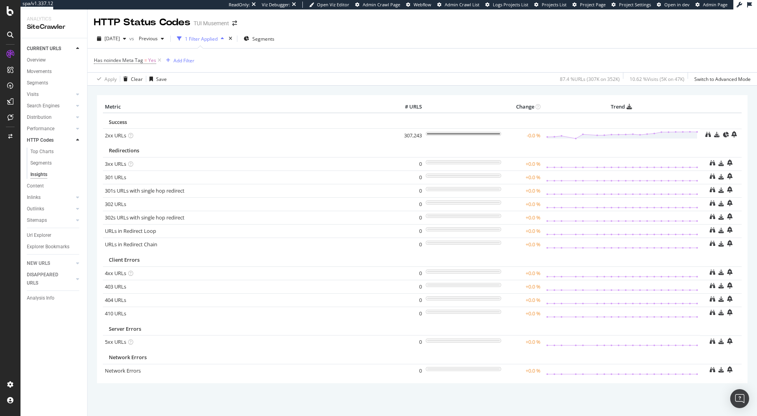
click at [443, 60] on div "Has noindex Meta Tag = Yes Add Filter" at bounding box center [422, 61] width 657 height 24
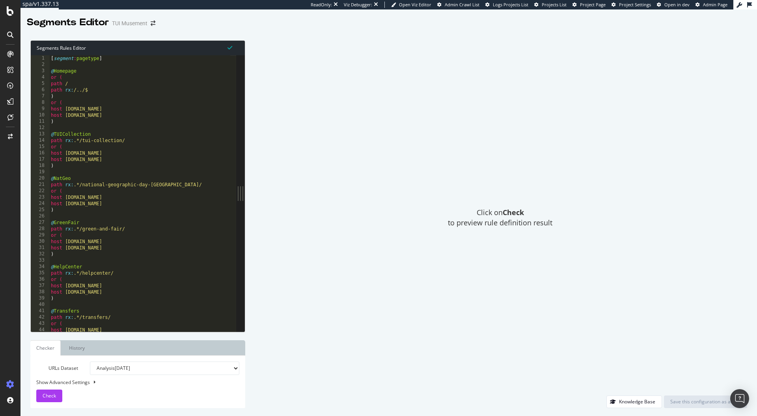
type textarea "host [DOMAIN_NAME]"
click at [110, 202] on div "[ segment : pagetype ] @ Homepage or ( path / path rx : /../$ ) or ( host [DOMA…" at bounding box center [772, 196] width 1446 height 283
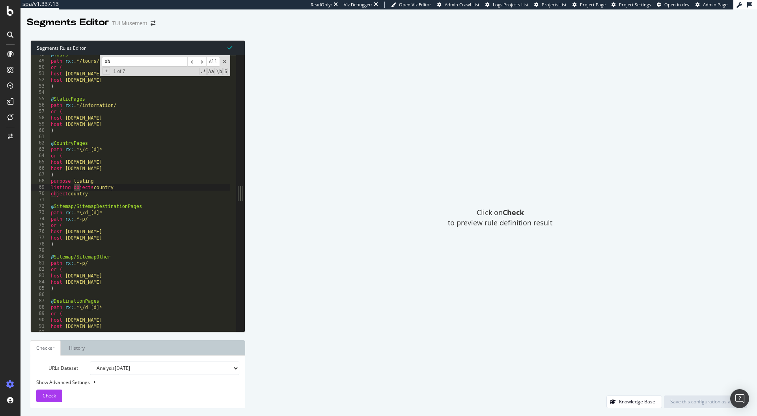
scroll to position [300, 0]
type input "objec"
click at [80, 182] on div "@ Tours path rx : .*/tours/ or ( host www.tuiexperiences.com host www.tuimuseme…" at bounding box center [772, 193] width 1446 height 283
click at [97, 187] on div "@ Tours path rx : .*/tours/ or ( host www.tuiexperiences.com host www.tuimuseme…" at bounding box center [772, 193] width 1446 height 283
click at [94, 195] on div "@ Tours path rx : .*/tours/ or ( host www.tuiexperiences.com host www.tuimuseme…" at bounding box center [772, 193] width 1446 height 283
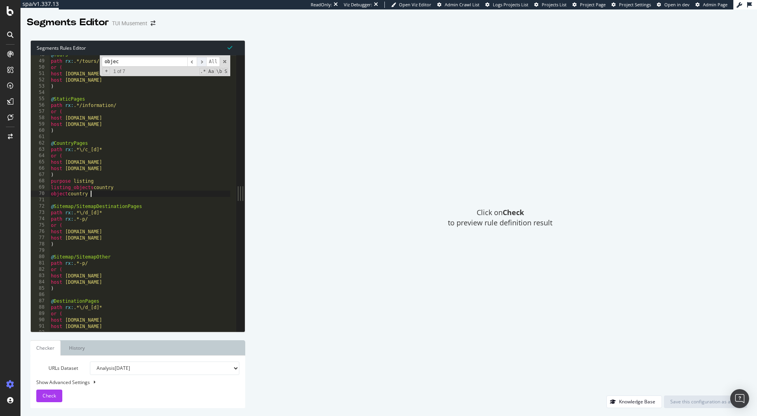
click at [203, 60] on span "​" at bounding box center [201, 62] width 9 height 10
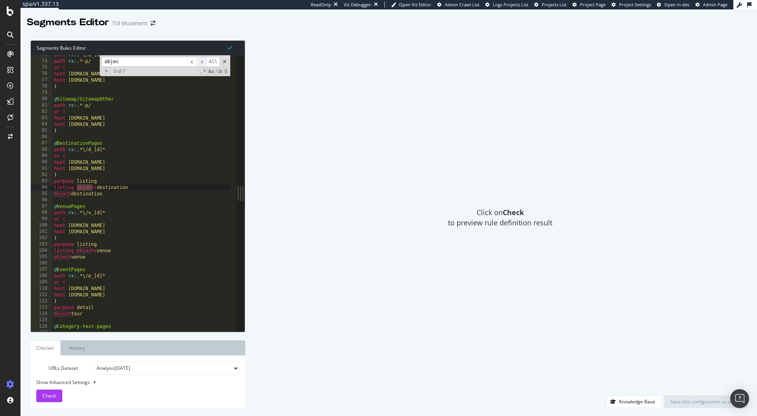
scroll to position [458, 0]
click at [224, 62] on span at bounding box center [225, 62] width 6 height 6
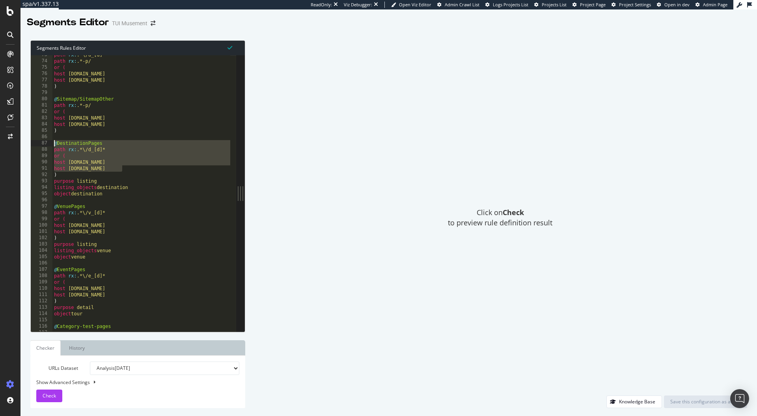
drag, startPoint x: 131, startPoint y: 171, endPoint x: 53, endPoint y: 142, distance: 83.5
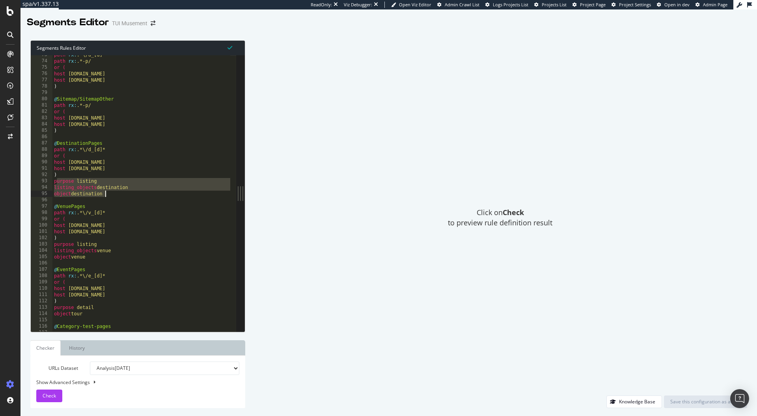
drag, startPoint x: 58, startPoint y: 180, endPoint x: 106, endPoint y: 194, distance: 50.8
type textarea "listing_objects destination object destination"
drag, startPoint x: 114, startPoint y: 196, endPoint x: 49, endPoint y: 182, distance: 66.6
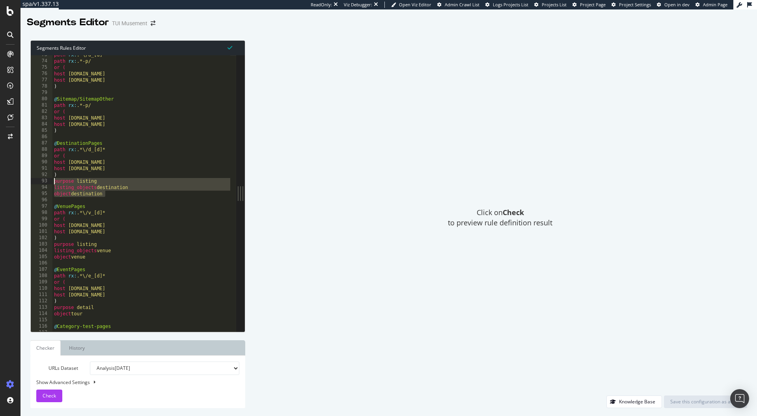
click at [49, 182] on div "73 74 75 76 77 78 79 80 81 82 83 84 85 86 87 88 89 90 91 92 93 94 95 96 97 98 9…" at bounding box center [133, 193] width 205 height 276
type textarea "purpose listing"
click at [353, 209] on div "Click on Check to preview rule definition result" at bounding box center [500, 217] width 494 height 355
click at [296, 218] on div "Click on Check to preview rule definition result" at bounding box center [500, 217] width 494 height 355
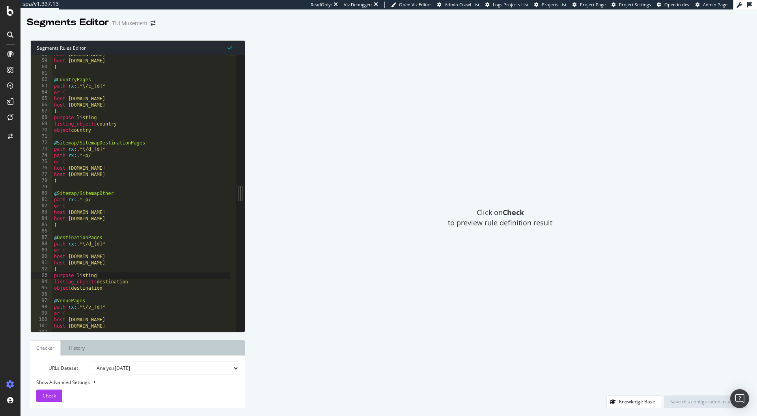
scroll to position [358, 0]
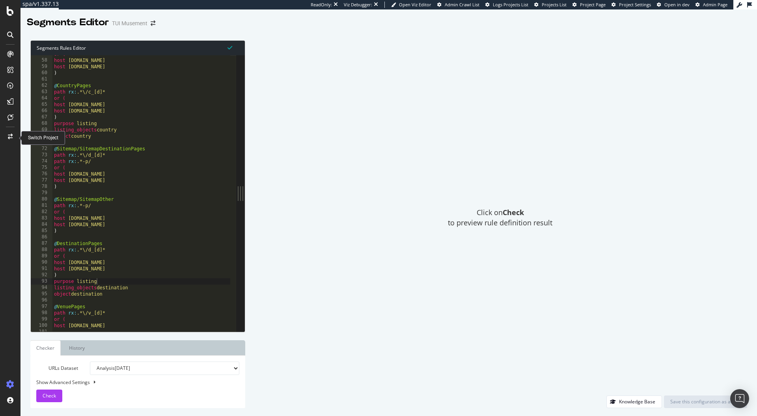
click at [9, 137] on icon at bounding box center [10, 137] width 5 height 6
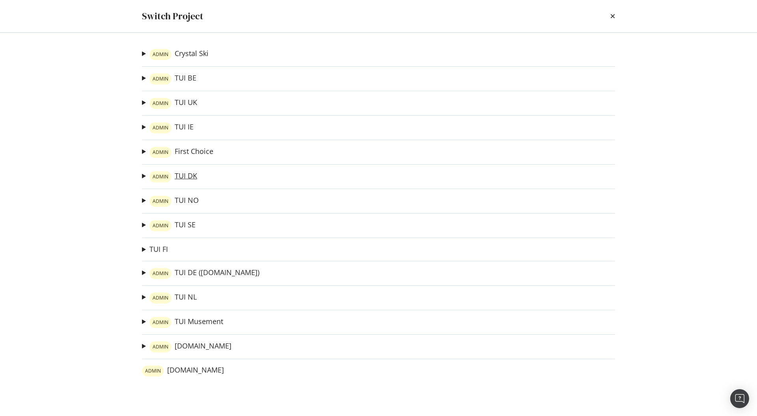
click at [180, 179] on link "ADMIN TUI DK" at bounding box center [173, 176] width 48 height 11
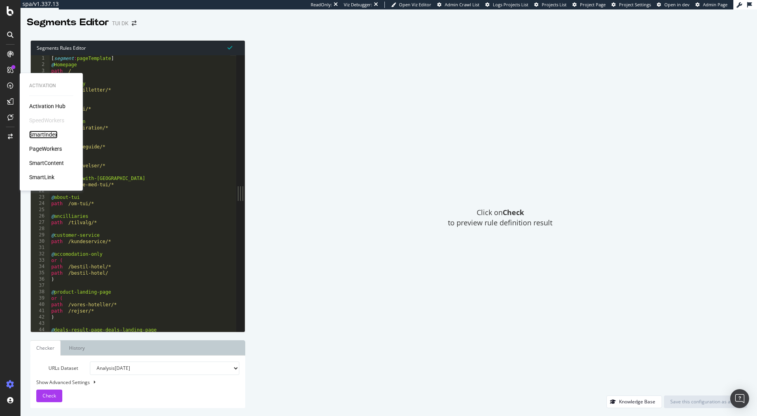
click at [45, 136] on div "SmartIndex" at bounding box center [43, 135] width 28 height 8
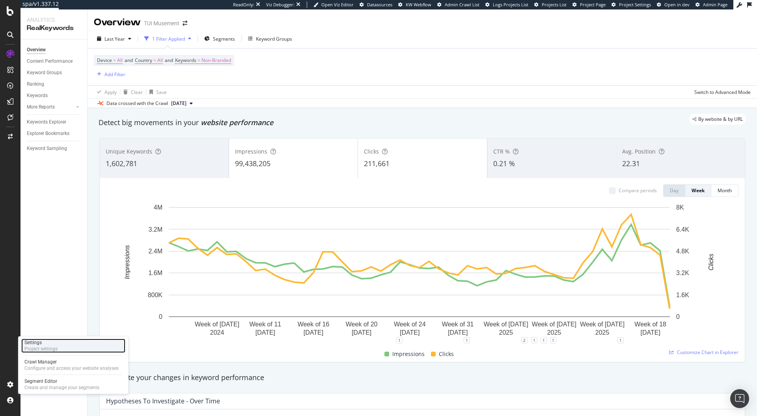
click at [48, 346] on div "Project settings" at bounding box center [40, 348] width 33 height 6
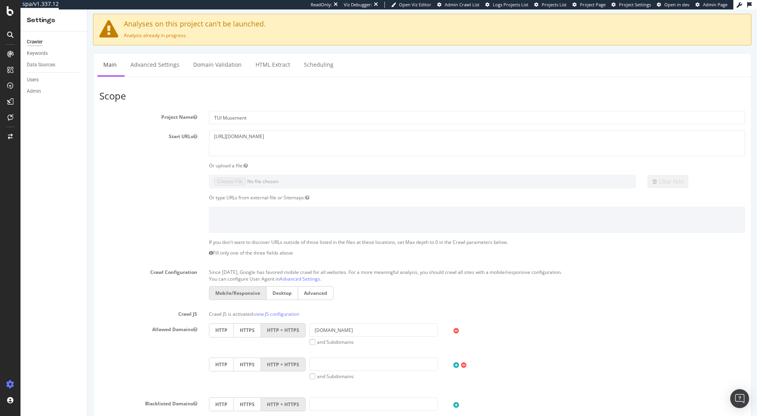
scroll to position [32, 0]
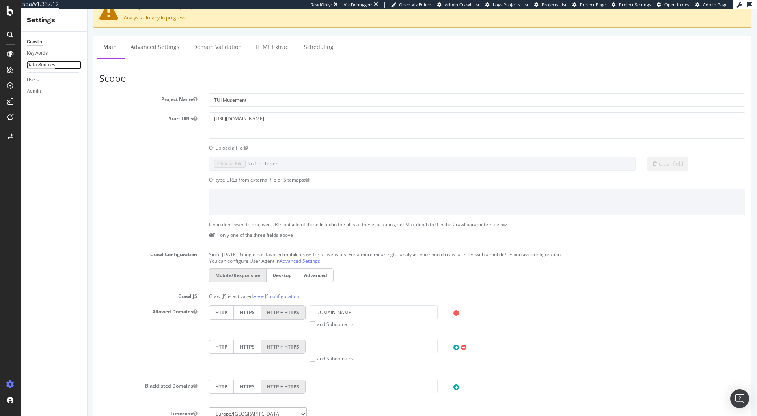
click at [46, 66] on div "Data Sources" at bounding box center [41, 65] width 28 height 8
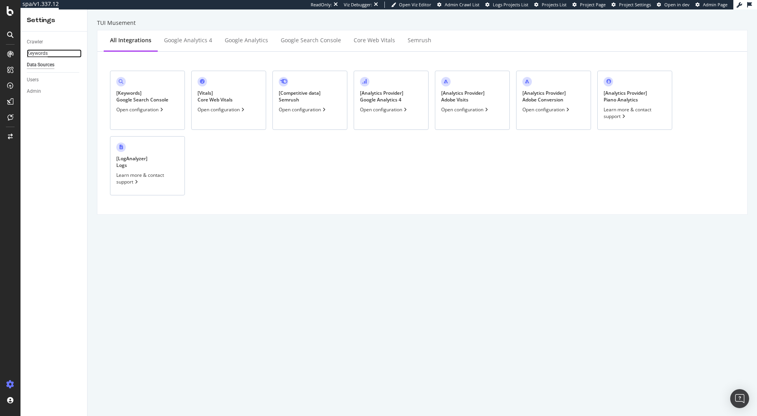
click at [37, 53] on div "Keywords" at bounding box center [37, 53] width 21 height 8
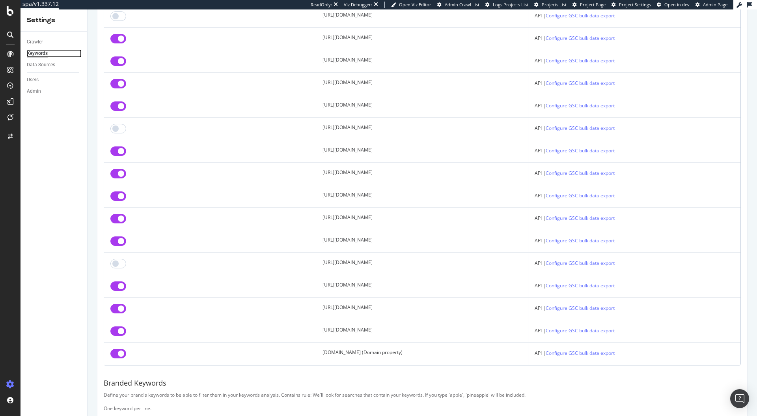
scroll to position [162, 0]
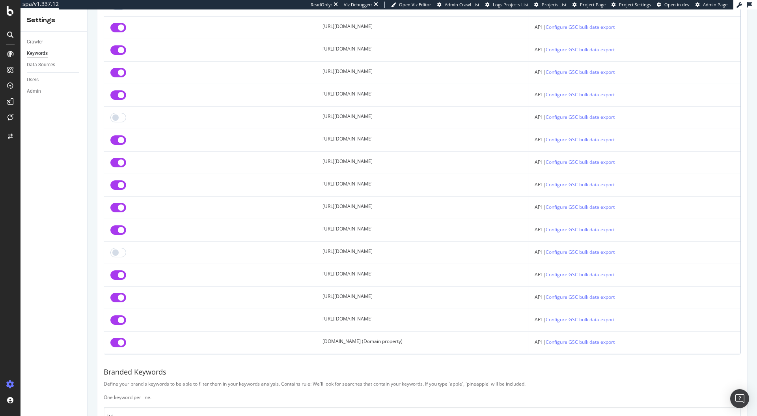
drag, startPoint x: 328, startPoint y: 341, endPoint x: 372, endPoint y: 341, distance: 44.2
click at [372, 341] on td "[DOMAIN_NAME] (Domain property)" at bounding box center [422, 342] width 212 height 22
click at [331, 342] on td "[DOMAIN_NAME] (Domain property)" at bounding box center [422, 342] width 212 height 22
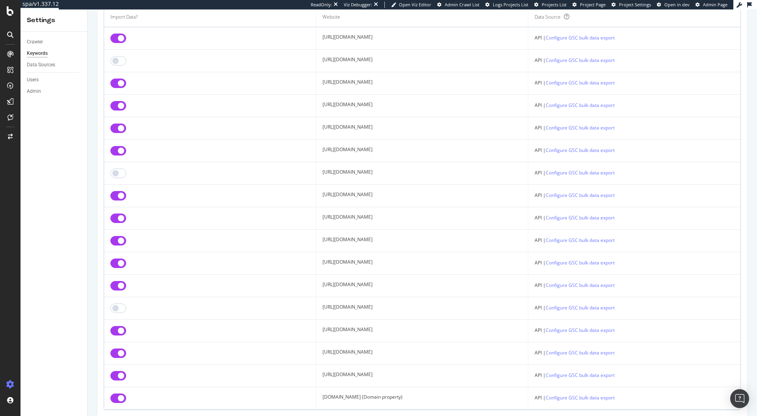
scroll to position [15, 0]
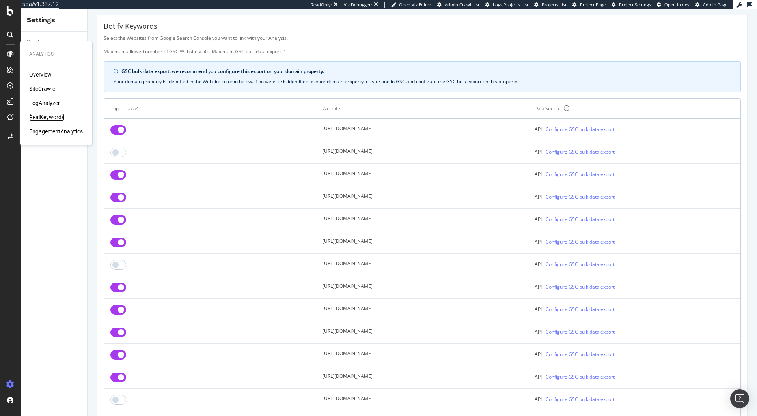
click at [41, 117] on div "RealKeywords" at bounding box center [46, 117] width 35 height 8
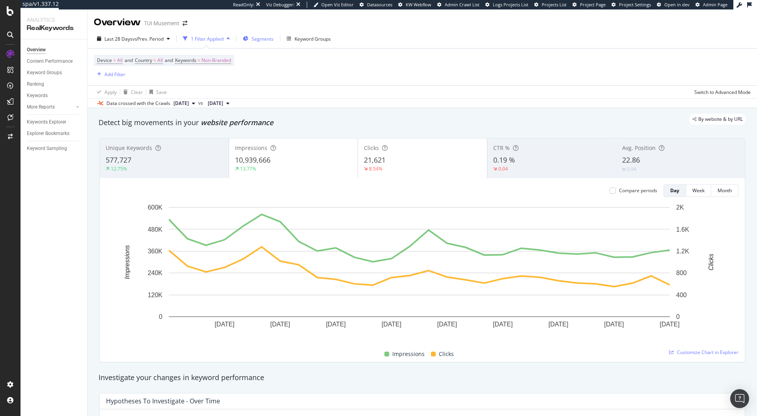
click at [256, 35] on span "Segments" at bounding box center [263, 38] width 22 height 7
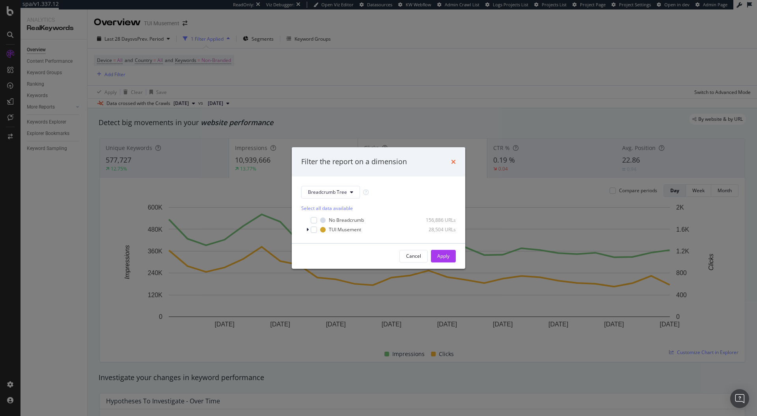
click at [454, 164] on icon "times" at bounding box center [453, 162] width 5 height 6
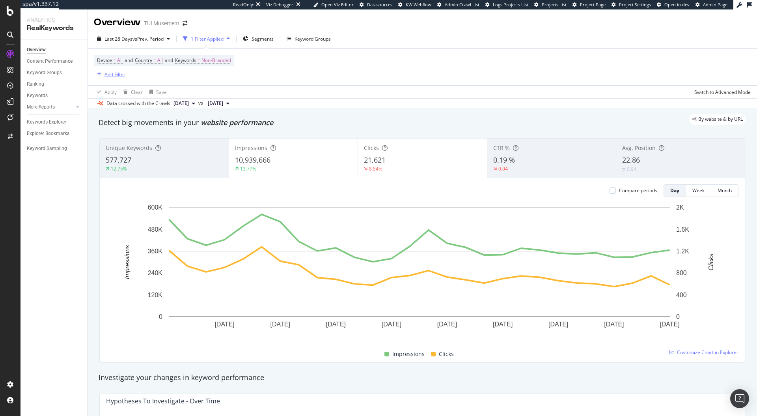
click at [108, 75] on div "Add Filter" at bounding box center [115, 74] width 21 height 7
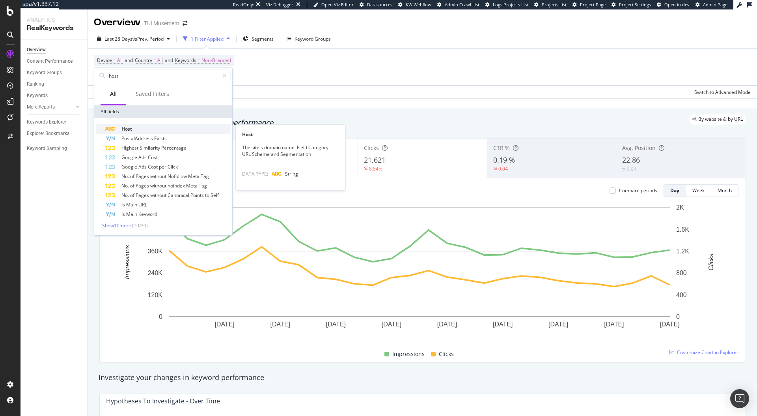
type input "host"
click at [132, 125] on span "Host" at bounding box center [126, 128] width 11 height 7
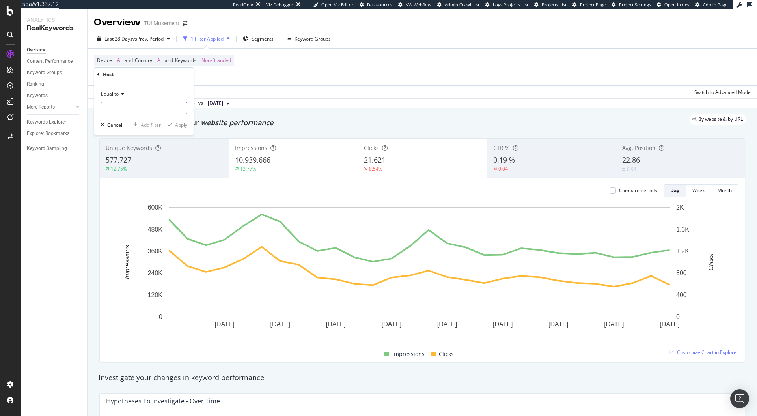
click at [127, 111] on input "text" at bounding box center [144, 108] width 86 height 13
click at [131, 129] on span "[DOMAIN_NAME]" at bounding box center [135, 126] width 65 height 7
type input "[DOMAIN_NAME]"
click at [181, 125] on div "Apply" at bounding box center [181, 124] width 12 height 7
